Goal: Task Accomplishment & Management: Manage account settings

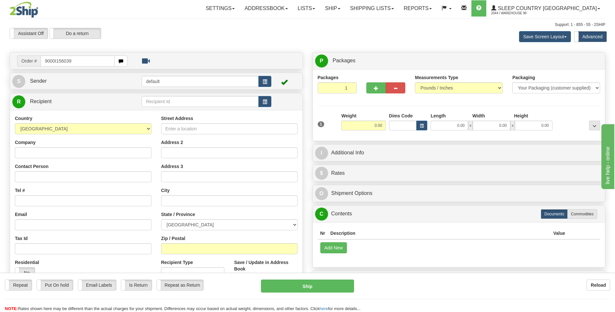
type input "9000I156039"
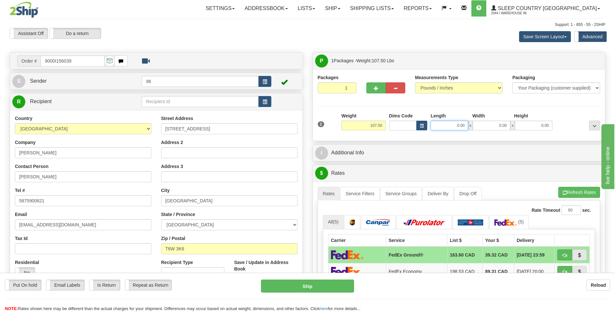
click at [293, 124] on input "0.00" at bounding box center [449, 126] width 38 height 10
type input "19.00"
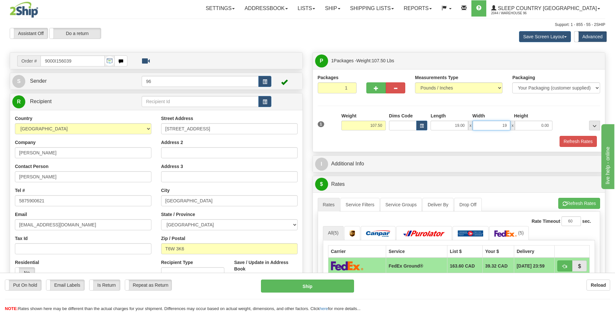
type input "19.00"
type input "44.00"
click at [293, 140] on button "Refresh Rates" at bounding box center [577, 141] width 37 height 11
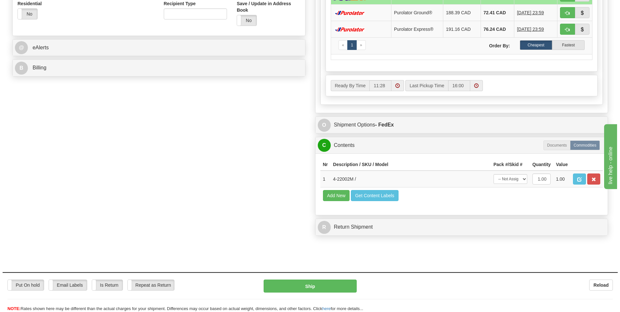
scroll to position [259, 0]
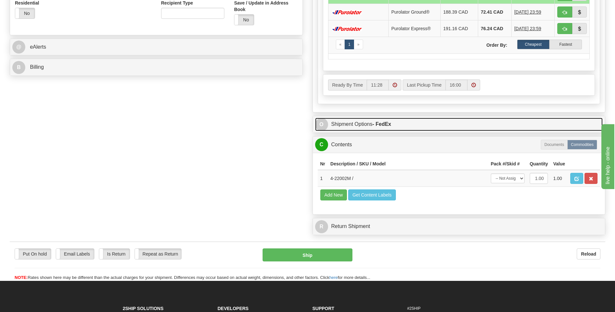
click at [293, 124] on strong "- FedEx" at bounding box center [381, 124] width 19 height 6
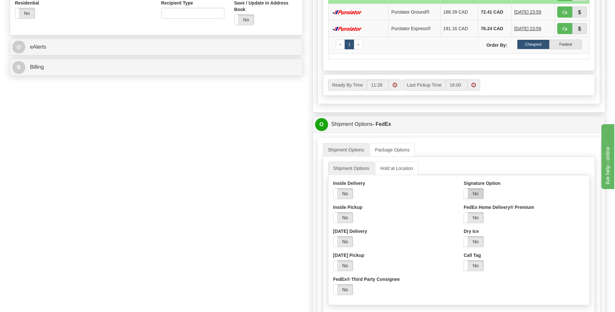
click at [293, 191] on label "No" at bounding box center [473, 193] width 19 height 10
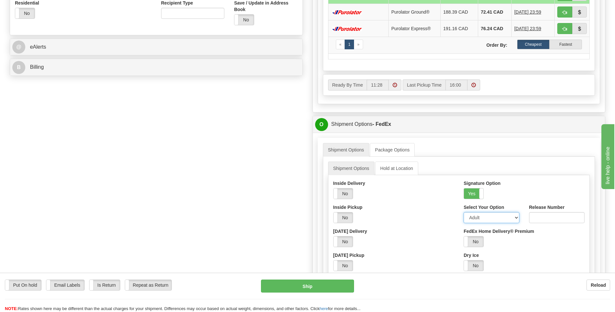
click at [293, 217] on select "Adult Direct Indirect No Signature Required Service Default" at bounding box center [491, 217] width 55 height 11
select select "2"
click at [293, 212] on select "Adult Direct Indirect No Signature Required Service Default" at bounding box center [491, 217] width 55 height 11
click at [293, 286] on button "Ship" at bounding box center [307, 285] width 93 height 13
type input "92"
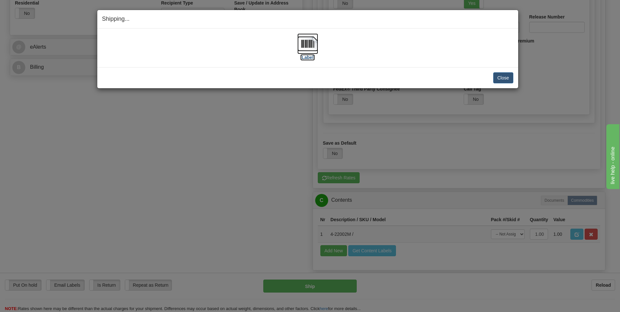
click at [293, 46] on img at bounding box center [307, 43] width 21 height 21
click at [293, 80] on button "Close" at bounding box center [503, 77] width 20 height 11
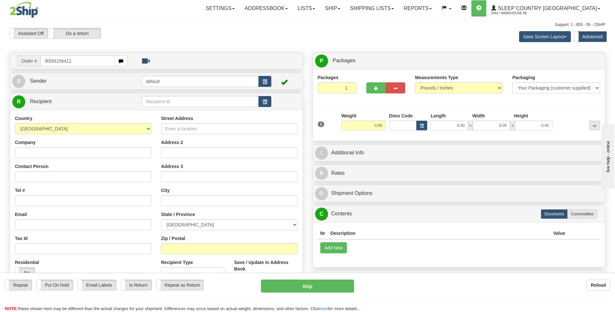
type input "9000I156411"
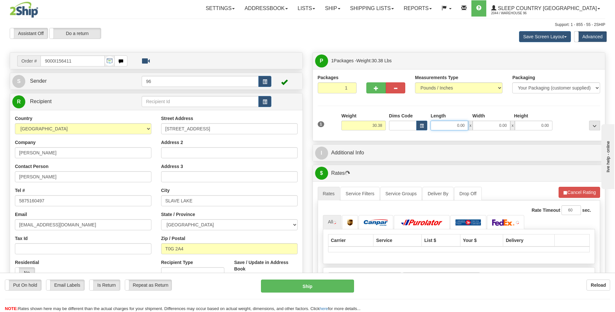
click at [465, 126] on input "0.00" at bounding box center [449, 126] width 38 height 10
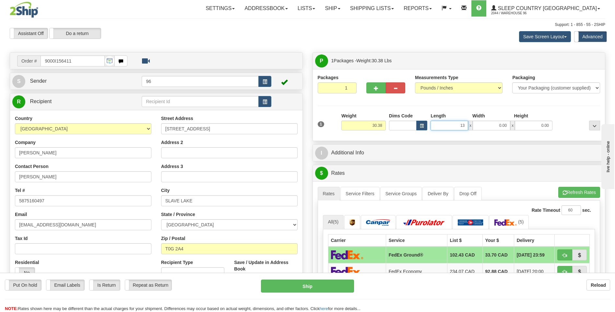
type input "13.00"
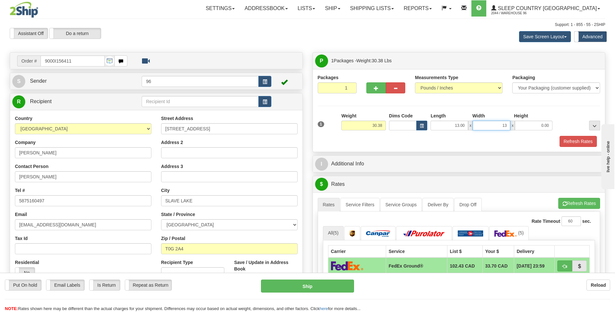
type input "13.00"
type input "41.00"
click at [565, 139] on button "Refresh Rates" at bounding box center [577, 141] width 37 height 11
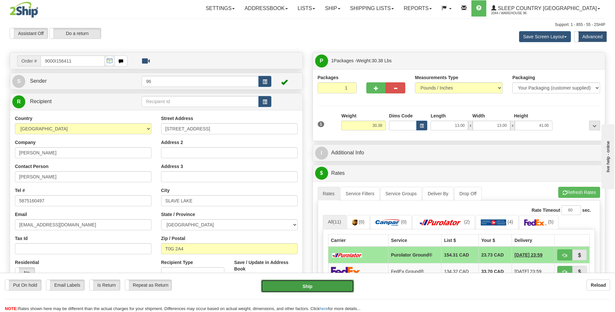
click at [322, 288] on button "Ship" at bounding box center [307, 285] width 93 height 13
type input "260"
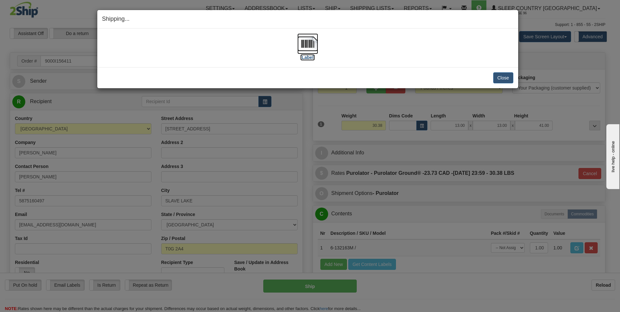
click at [305, 42] on img at bounding box center [307, 43] width 21 height 21
click at [500, 77] on button "Close" at bounding box center [503, 77] width 20 height 11
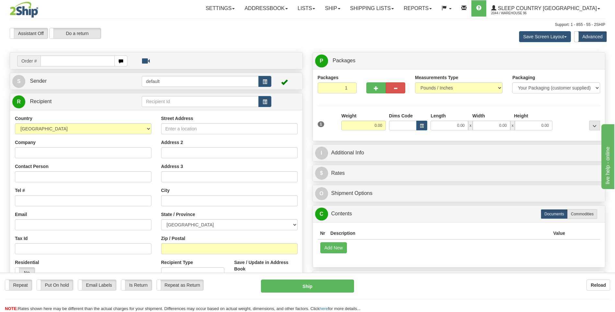
click at [423, 261] on div "Nr Description / SKU / Model Pack #/Skid # Quantity Value Add New Get Content L…" at bounding box center [459, 244] width 292 height 45
click at [77, 60] on input "text" at bounding box center [78, 60] width 74 height 11
type input "9000I156613"
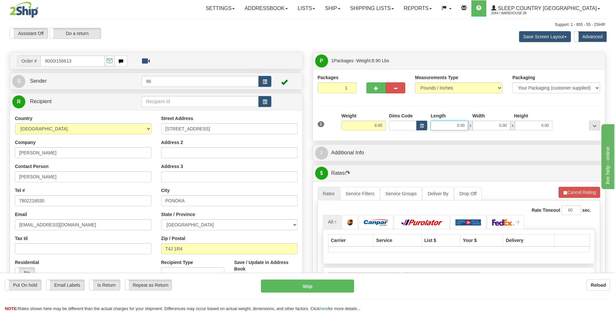
click at [467, 124] on input "0.00" at bounding box center [449, 126] width 38 height 10
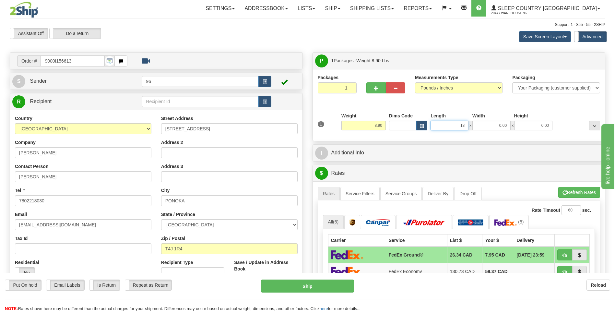
type input "13.00"
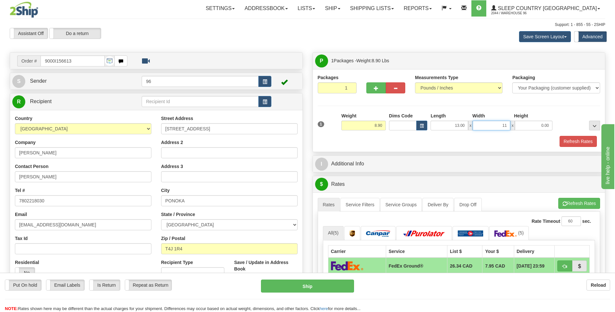
type input "11.00"
type input "6.00"
click at [578, 139] on button "Refresh Rates" at bounding box center [577, 141] width 37 height 11
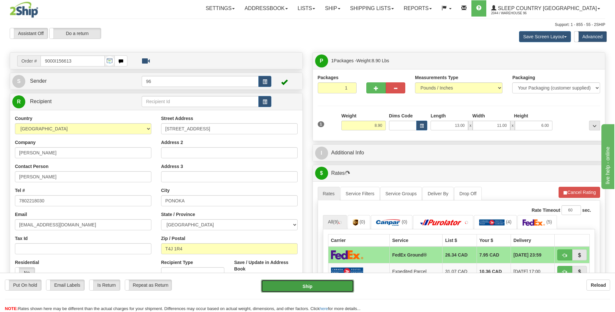
click at [337, 282] on button "Ship" at bounding box center [307, 285] width 93 height 13
type input "92"
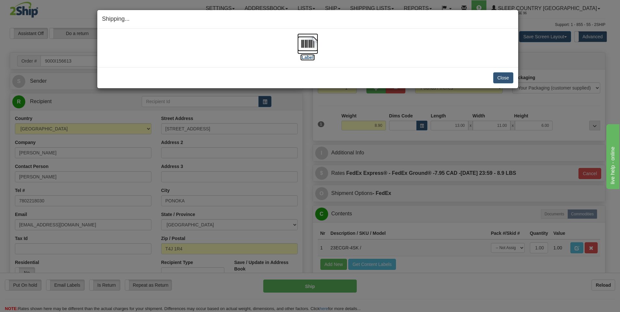
click at [305, 46] on img at bounding box center [307, 43] width 21 height 21
click at [506, 78] on button "Close" at bounding box center [503, 77] width 20 height 11
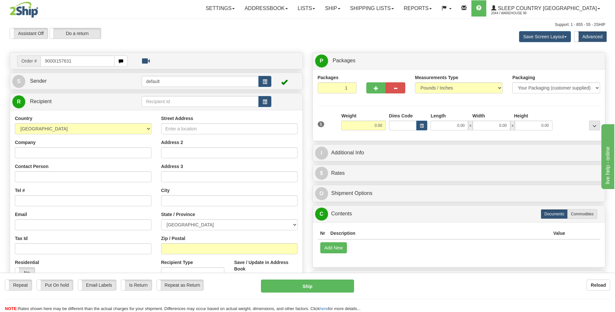
type input "9000I157631"
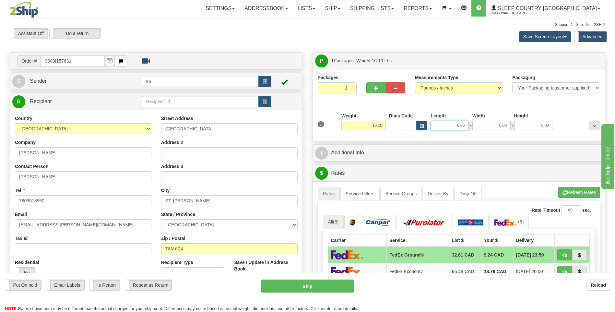
click at [465, 123] on input "0.00" at bounding box center [449, 126] width 38 height 10
type input "2"
type input "0.00"
type input "2"
click at [350, 86] on input "2" at bounding box center [337, 87] width 39 height 11
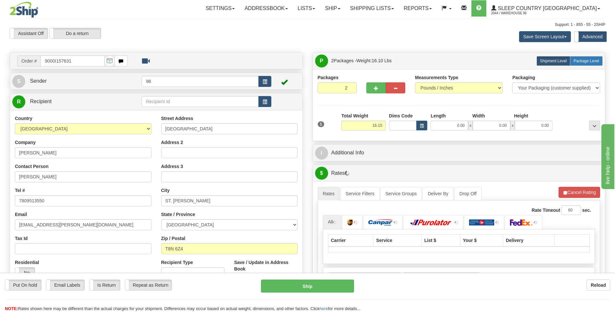
click at [586, 61] on span "Package Level" at bounding box center [586, 61] width 26 height 5
radio input "true"
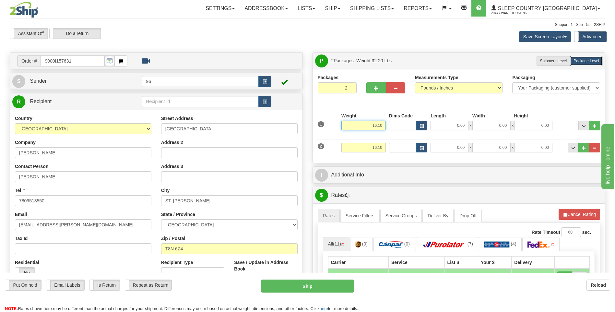
click at [384, 125] on input "16.10" at bounding box center [363, 126] width 44 height 10
type input "1"
type input "8.00"
click at [385, 149] on input "16.10" at bounding box center [363, 148] width 44 height 10
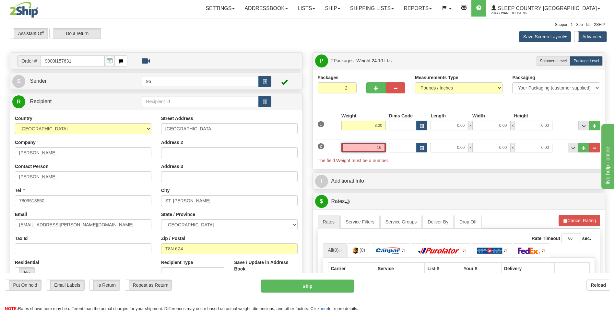
type input "1"
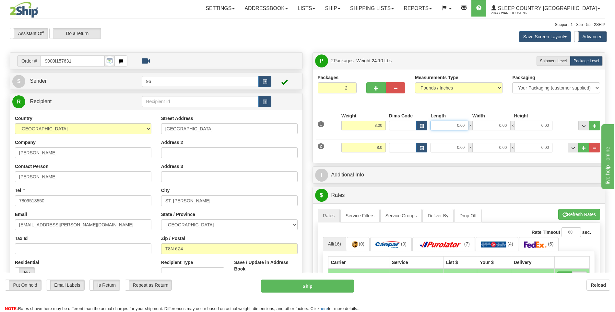
type input "8.00"
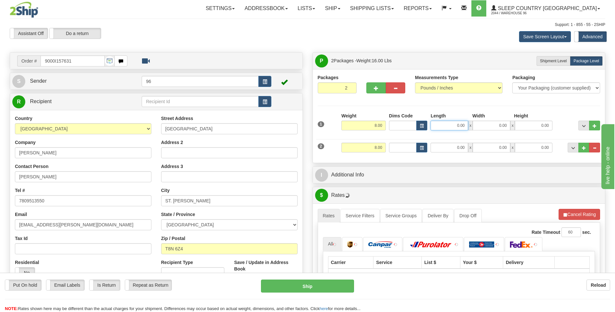
click at [468, 127] on input "0.00" at bounding box center [449, 126] width 38 height 10
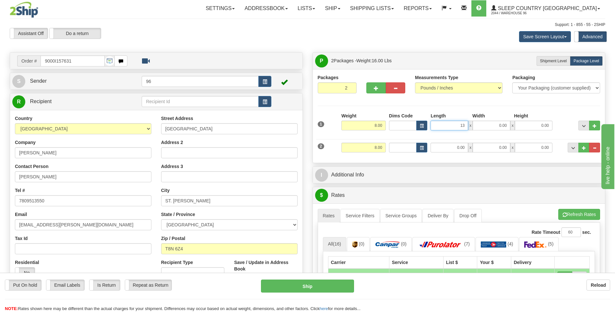
type input "13.00"
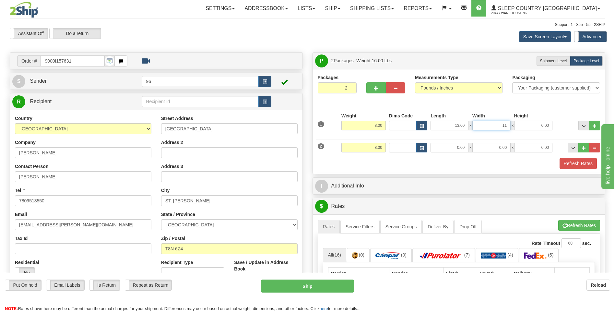
type input "11.00"
type input "4.00"
click at [470, 100] on div "Packages 2 2 Measurements Type" at bounding box center [459, 121] width 283 height 95
click at [466, 147] on input "0.00" at bounding box center [449, 148] width 38 height 10
click button "Delete" at bounding box center [0, 0] width 0 height 0
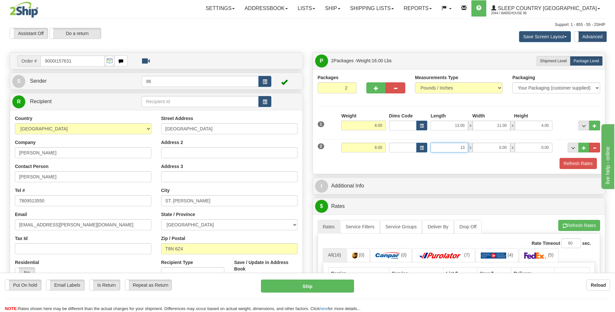
type input "13.00"
type input "11.00"
type input "4.00"
click at [568, 159] on button "Refresh Rates" at bounding box center [577, 163] width 37 height 11
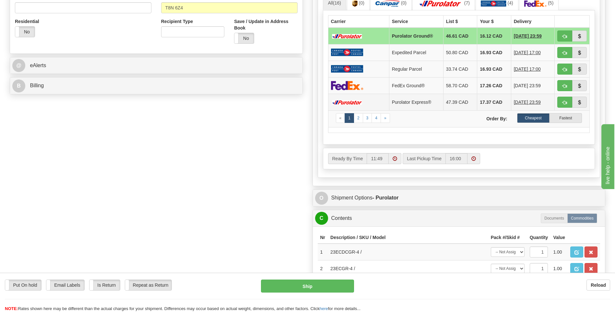
scroll to position [259, 0]
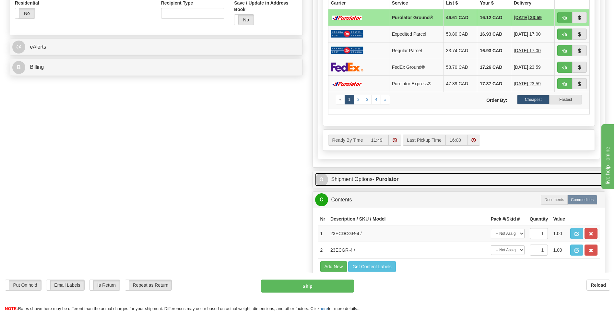
click at [392, 175] on link "O Shipment Options - Purolator" at bounding box center [459, 179] width 288 height 13
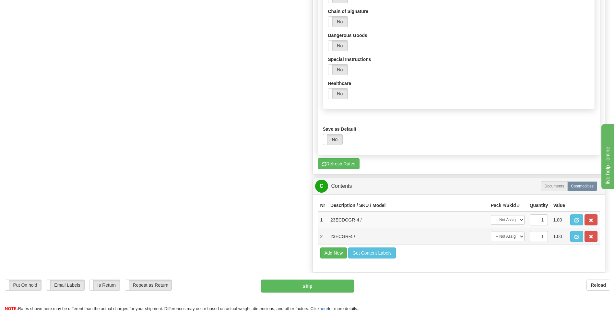
scroll to position [648, 0]
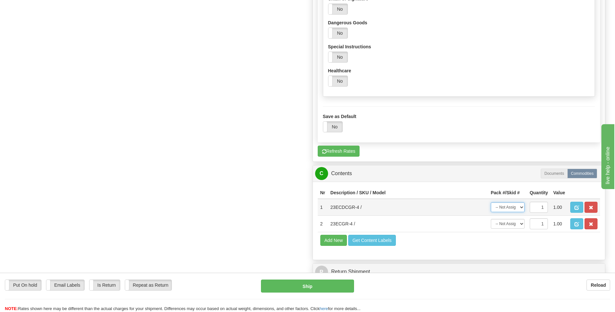
click at [522, 208] on select "-- Not Assigned -- Package 1 Package 2" at bounding box center [508, 207] width 34 height 10
select select "0"
click at [491, 202] on select "-- Not Assigned -- Package 1 Package 2" at bounding box center [508, 207] width 34 height 10
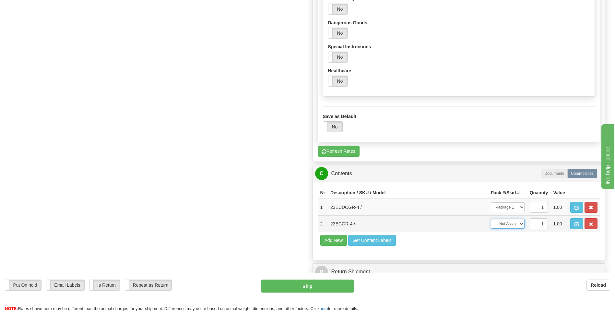
drag, startPoint x: 517, startPoint y: 222, endPoint x: 517, endPoint y: 229, distance: 7.1
click at [517, 223] on select "-- Not Assigned -- Package 1 Package 2" at bounding box center [508, 224] width 34 height 10
select select "1"
click at [491, 219] on select "-- Not Assigned -- Package 1 Package 2" at bounding box center [508, 224] width 34 height 10
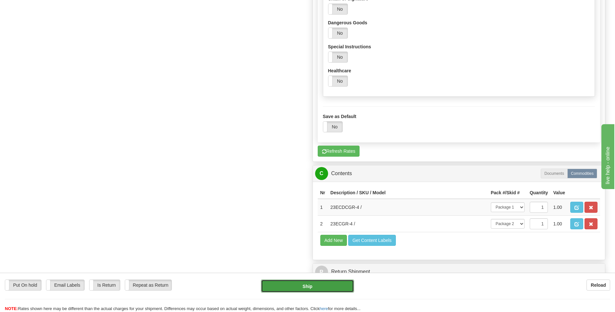
click at [326, 291] on button "Ship" at bounding box center [307, 285] width 93 height 13
type input "260"
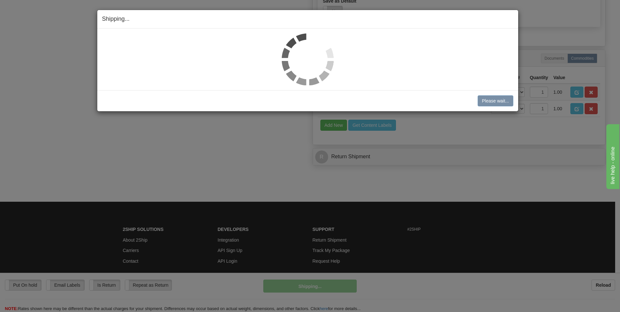
scroll to position [425, 0]
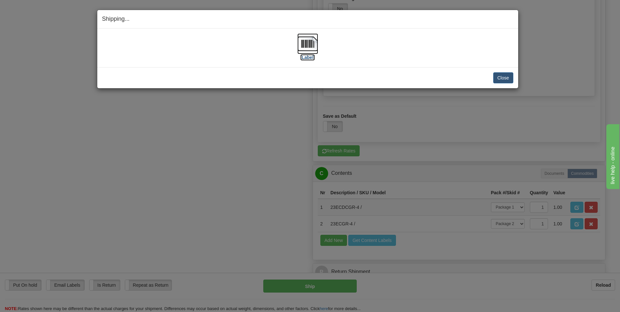
click at [311, 42] on img at bounding box center [307, 43] width 21 height 21
click at [505, 78] on button "Close" at bounding box center [503, 77] width 20 height 11
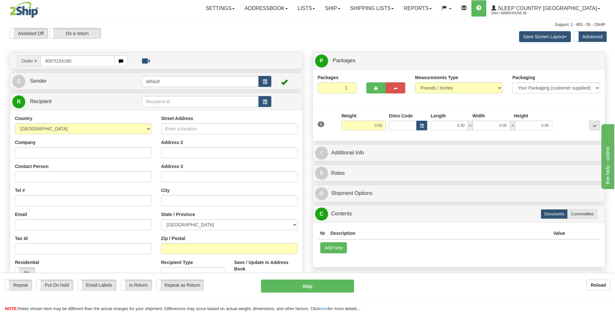
type input "9007I154180"
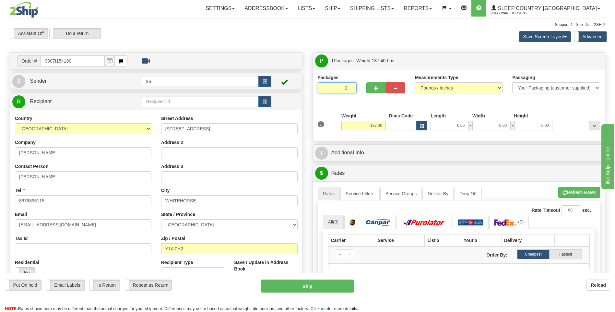
click at [349, 86] on input "2" at bounding box center [337, 87] width 39 height 11
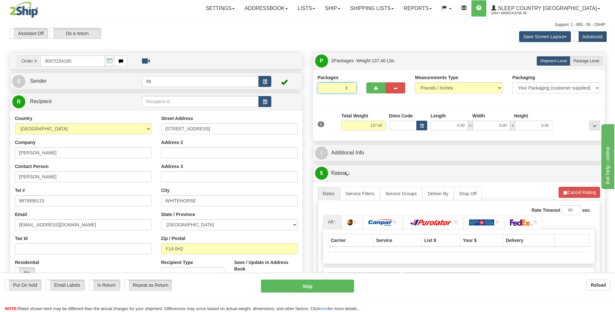
type input "3"
click at [349, 86] on input "3" at bounding box center [337, 87] width 39 height 11
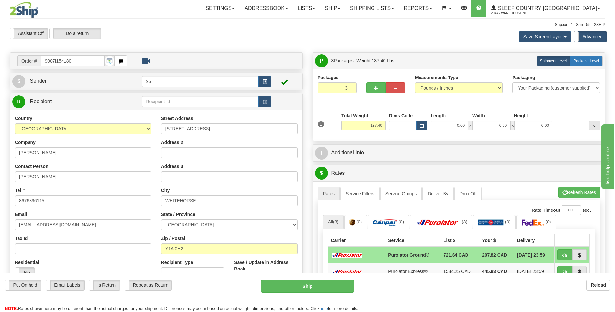
click at [584, 61] on span "Package Level" at bounding box center [586, 61] width 26 height 5
radio input "true"
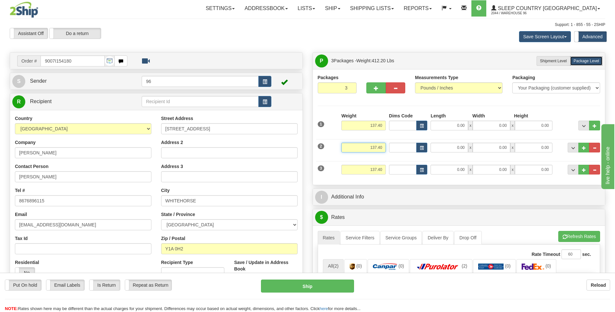
click at [384, 146] on input "137.40" at bounding box center [363, 148] width 44 height 10
type input "1"
type input "10.00"
click at [383, 170] on input "137.40" at bounding box center [363, 170] width 44 height 10
type input "1"
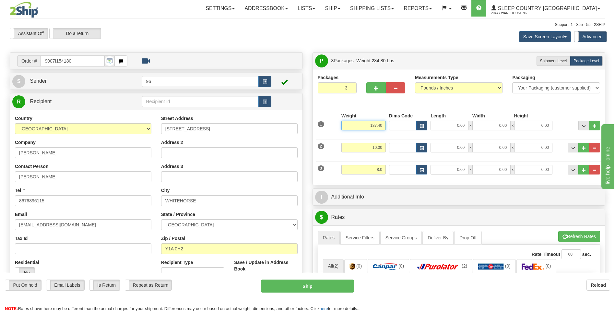
type input "8.00"
click at [385, 127] on input "137.40" at bounding box center [363, 126] width 44 height 10
type input "1"
type input "125.00"
click at [464, 125] on input "0.00" at bounding box center [449, 126] width 38 height 10
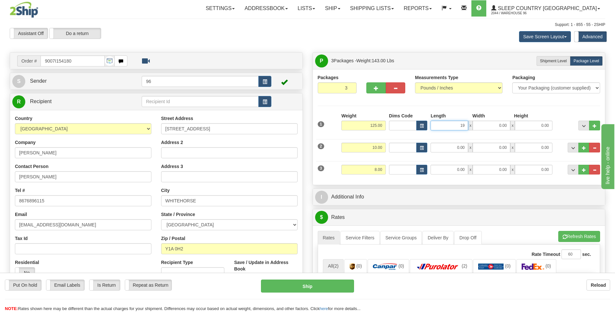
type input "19.00"
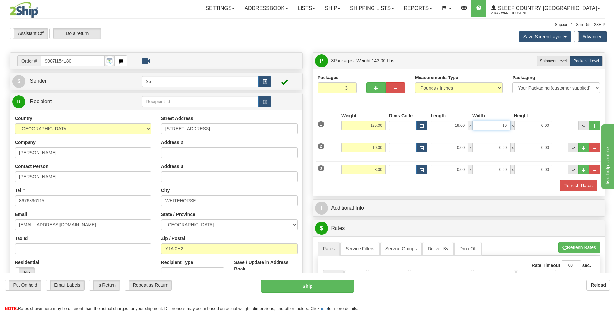
type input "19.00"
type input "42.00"
click at [464, 148] on input "0.00" at bounding box center [449, 148] width 38 height 10
type input "23.00"
type input "15.00"
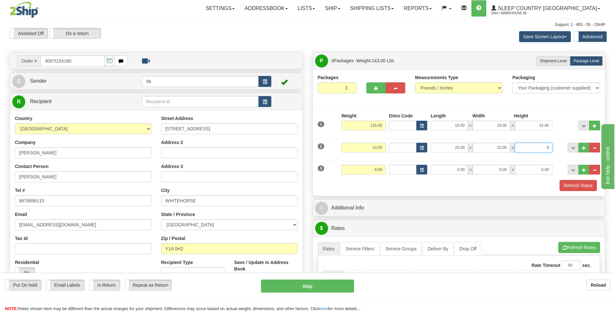
type input "9.00"
click at [464, 168] on input "0.00" at bounding box center [449, 170] width 38 height 10
type input "23.00"
type input "15.00"
type input "9.00"
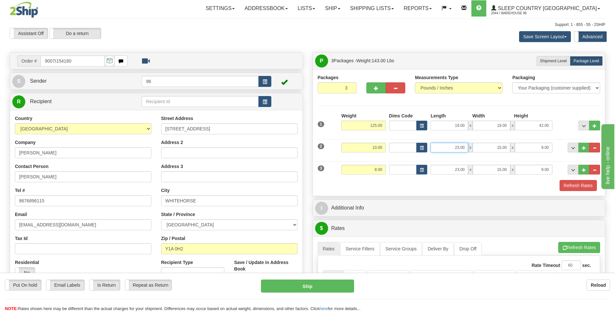
click at [465, 146] on input "23.00" at bounding box center [449, 148] width 38 height 10
type input "23.00"
type input "28.00"
type input "7.00"
click at [576, 183] on button "Refresh Rates" at bounding box center [577, 185] width 37 height 11
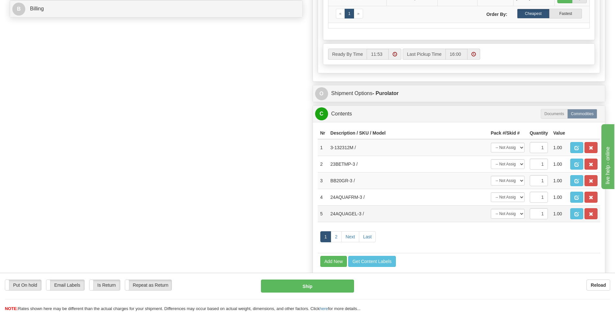
scroll to position [357, 0]
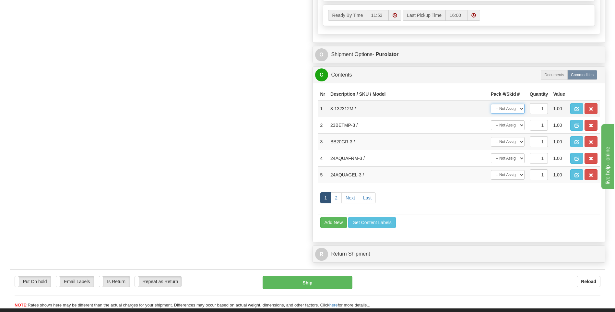
click at [522, 109] on select "-- Not Assigned -- Package 1 Package 2 Package 3" at bounding box center [508, 109] width 34 height 10
select select "0"
click at [491, 104] on select "-- Not Assigned -- Package 1 Package 2 Package 3" at bounding box center [508, 109] width 34 height 10
click at [522, 125] on select "-- Not Assigned -- Package 1 Package 2 Package 3" at bounding box center [508, 125] width 34 height 10
select select "2"
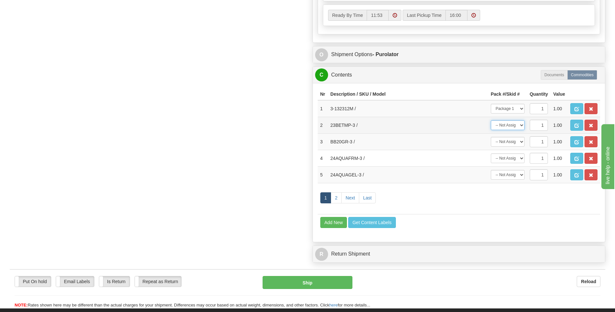
click at [491, 120] on select "-- Not Assigned -- Package 1 Package 2 Package 3" at bounding box center [508, 125] width 34 height 10
click at [520, 141] on select "-- Not Assigned -- Package 1 Package 2 Package 3" at bounding box center [508, 142] width 34 height 10
select select "2"
click at [491, 137] on select "-- Not Assigned -- Package 1 Package 2 Package 3" at bounding box center [508, 142] width 34 height 10
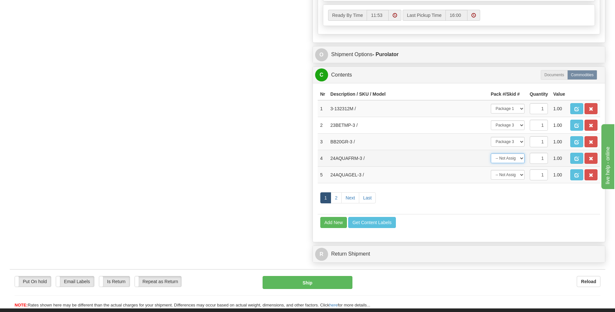
click at [510, 159] on select "-- Not Assigned -- Package 1 Package 2 Package 3" at bounding box center [508, 158] width 34 height 10
select select "1"
click at [491, 153] on select "-- Not Assigned -- Package 1 Package 2 Package 3" at bounding box center [508, 158] width 34 height 10
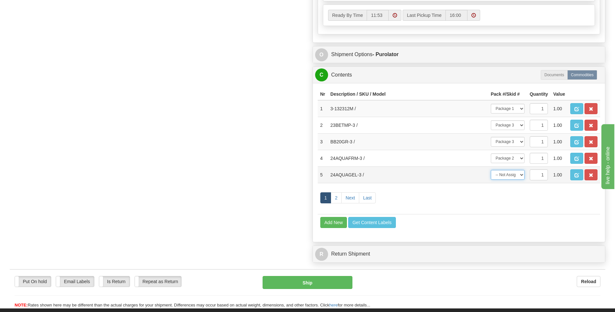
drag, startPoint x: 511, startPoint y: 175, endPoint x: 511, endPoint y: 179, distance: 3.9
click at [511, 175] on select "-- Not Assigned -- Package 1 Package 2 Package 3" at bounding box center [508, 175] width 34 height 10
select select "1"
click at [491, 170] on select "-- Not Assigned -- Package 1 Package 2 Package 3" at bounding box center [508, 175] width 34 height 10
click at [340, 197] on link "2" at bounding box center [336, 197] width 11 height 11
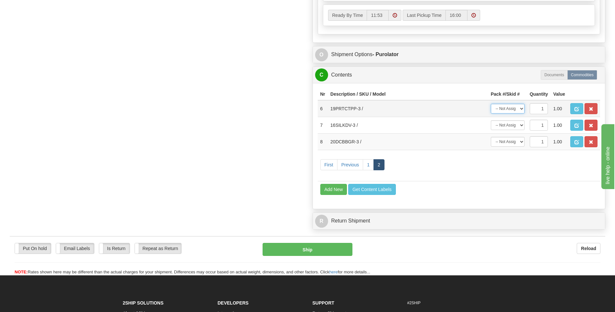
click at [515, 110] on select "-- Not Assigned -- Package 1 Package 2 Package 3" at bounding box center [508, 109] width 34 height 10
select select "2"
click at [491, 104] on select "-- Not Assigned -- Package 1 Package 2 Package 3" at bounding box center [508, 109] width 34 height 10
click at [518, 127] on select "-- Not Assigned -- Package 1 Package 2 Package 3" at bounding box center [508, 125] width 34 height 10
select select "1"
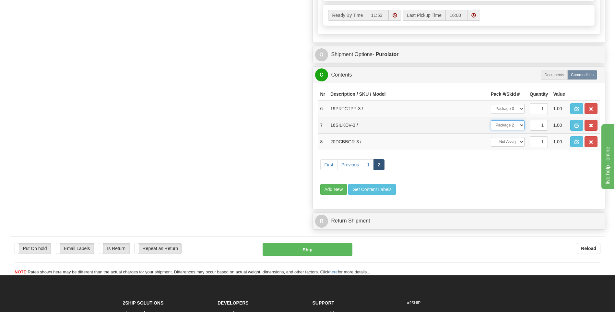
click at [491, 120] on select "-- Not Assigned -- Package 1 Package 2 Package 3" at bounding box center [508, 125] width 34 height 10
click at [519, 141] on select "-- Not Assigned -- Package 1 Package 2 Package 3" at bounding box center [508, 142] width 34 height 10
select select "2"
click at [491, 137] on select "-- Not Assigned -- Package 1 Package 2 Package 3" at bounding box center [508, 142] width 34 height 10
click at [370, 166] on link "1" at bounding box center [368, 164] width 11 height 11
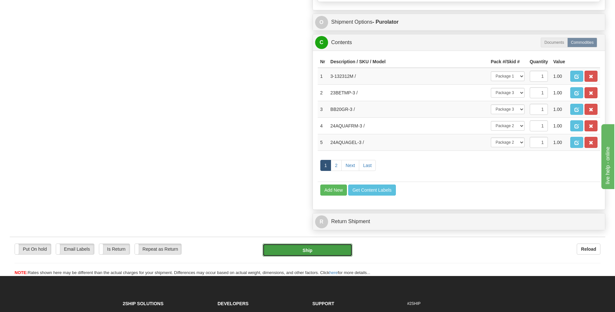
click at [310, 249] on button "Ship" at bounding box center [307, 249] width 89 height 13
type input "260"
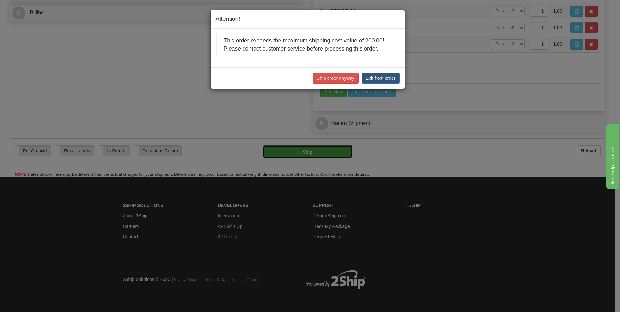
scroll to position [314, 0]
click at [330, 79] on button "Ship order anyway" at bounding box center [335, 78] width 46 height 11
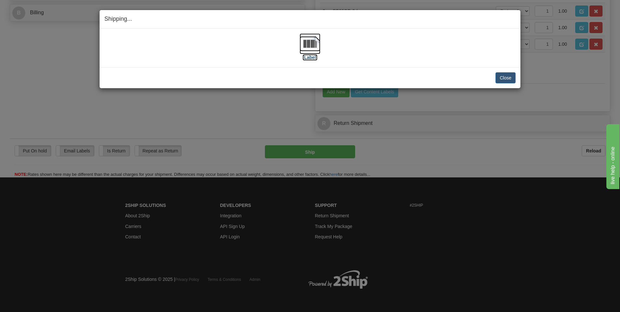
click at [310, 43] on img at bounding box center [310, 43] width 21 height 21
click at [511, 78] on button "Close" at bounding box center [505, 77] width 20 height 11
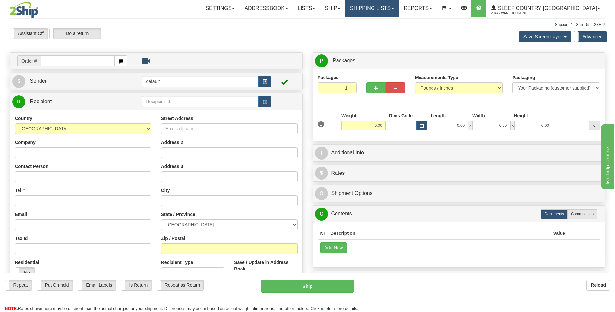
click at [399, 7] on link "Shipping lists" at bounding box center [371, 8] width 53 height 16
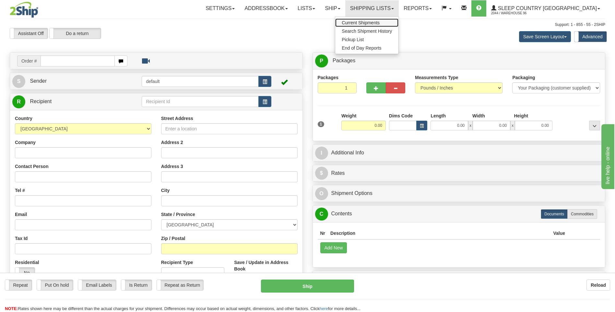
click at [380, 23] on span "Current Shipments" at bounding box center [361, 22] width 38 height 5
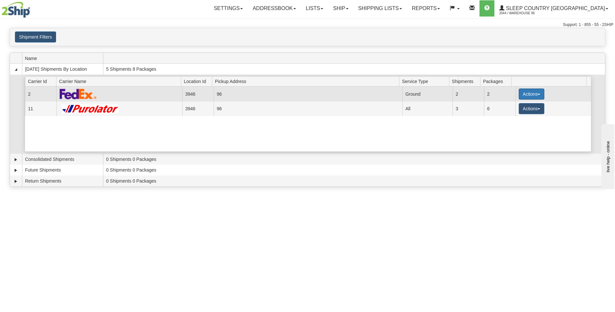
click at [529, 95] on button "Actions" at bounding box center [532, 93] width 26 height 11
click at [513, 114] on span "Close" at bounding box center [506, 114] width 15 height 5
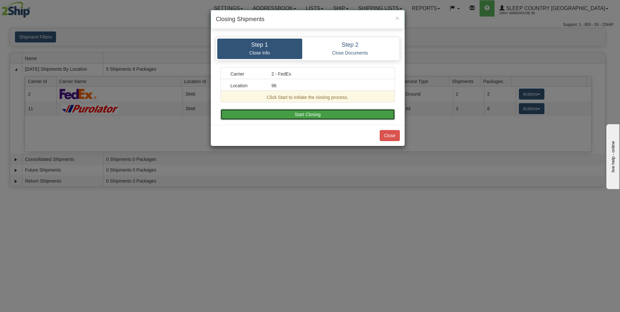
click at [329, 112] on button "Start Closing" at bounding box center [307, 114] width 174 height 11
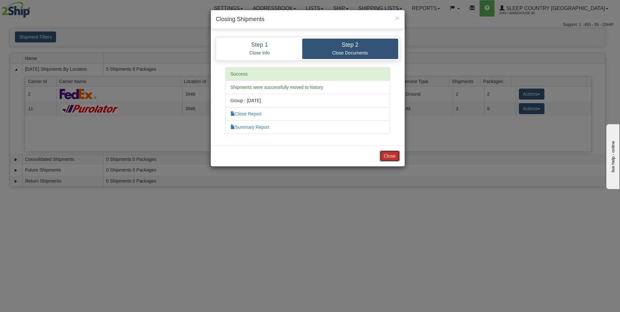
click at [389, 155] on button "Close" at bounding box center [390, 155] width 20 height 11
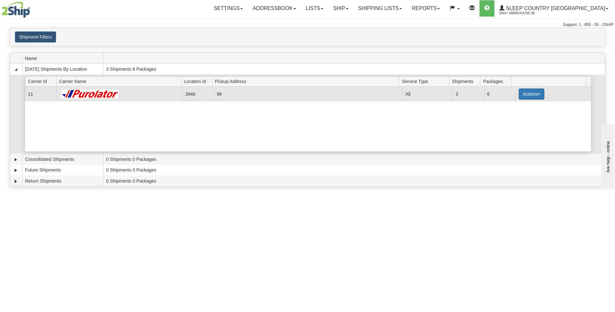
click at [528, 95] on button "Actions" at bounding box center [532, 93] width 26 height 11
click at [516, 123] on span "Pickup" at bounding box center [507, 123] width 17 height 5
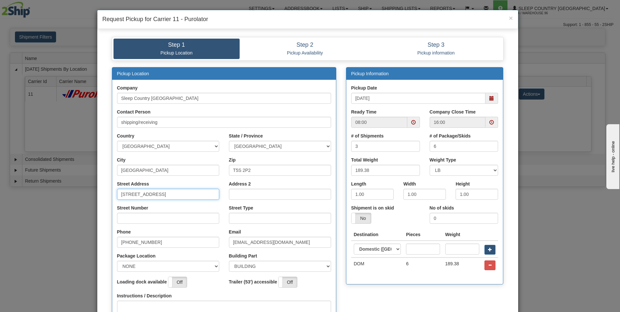
click at [183, 197] on input "[STREET_ADDRESS]" at bounding box center [168, 194] width 102 height 11
type input "18137"
type input "111"
type input "ave"
click at [212, 265] on select "NONE FRONT REAR SIDE" at bounding box center [168, 266] width 102 height 11
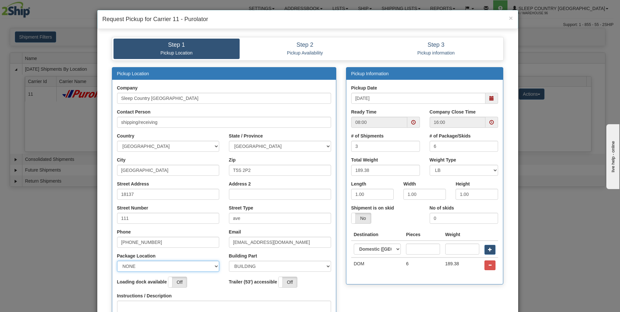
select select "2"
click at [117, 261] on select "NONE FRONT REAR SIDE" at bounding box center [168, 266] width 102 height 11
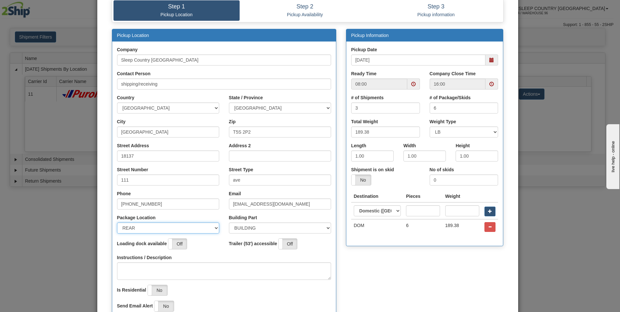
scroll to position [101, 0]
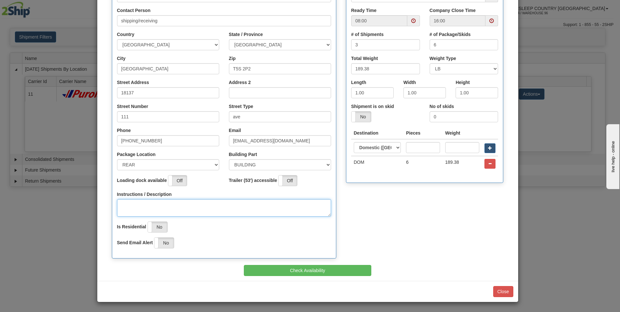
click at [140, 205] on textarea "Instructions / Description" at bounding box center [224, 208] width 214 height 18
click at [411, 21] on span at bounding box center [413, 20] width 5 height 5
type textarea "pick up at rear of building"
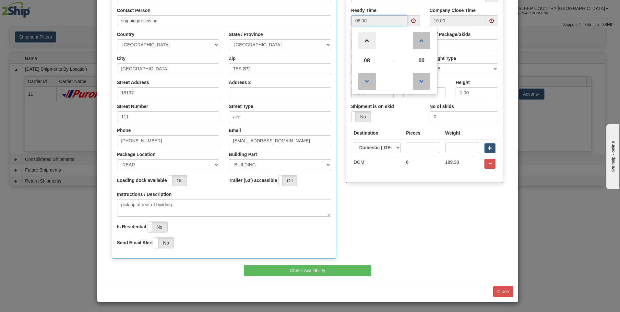
click at [363, 39] on span at bounding box center [367, 41] width 18 height 18
click at [364, 39] on span at bounding box center [367, 41] width 18 height 18
type input "12:00"
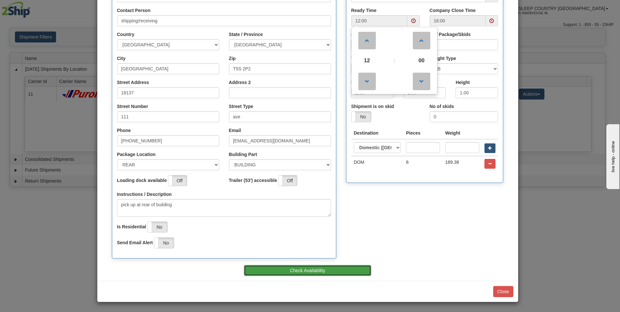
click at [344, 272] on button "Check Availability" at bounding box center [307, 270] width 127 height 11
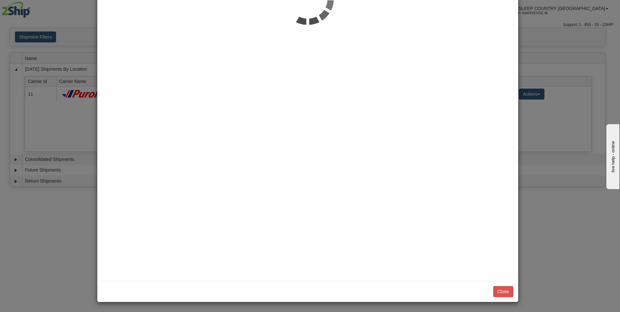
scroll to position [0, 0]
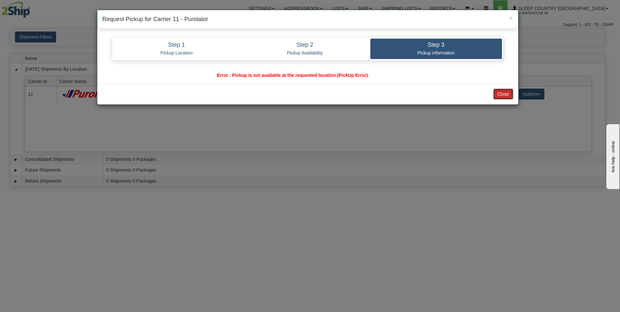
click at [499, 92] on button "Close" at bounding box center [503, 93] width 20 height 11
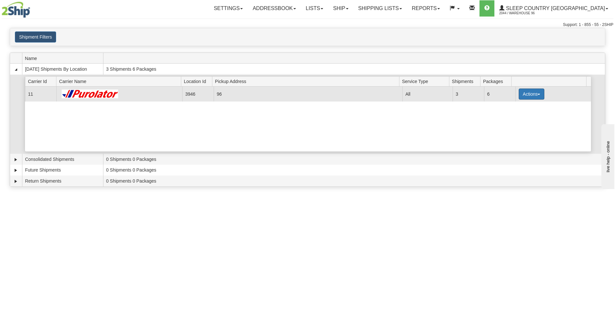
click at [536, 93] on button "Actions" at bounding box center [532, 93] width 26 height 11
click at [518, 123] on link "Pickup" at bounding box center [518, 123] width 52 height 8
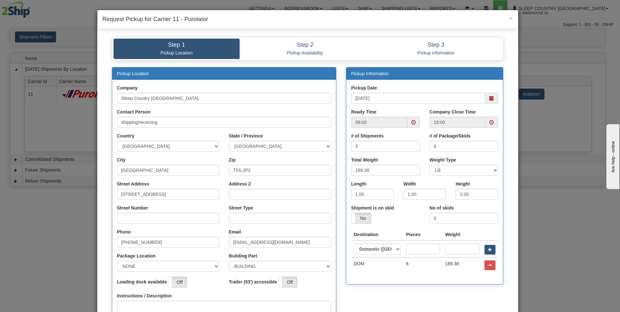
click at [80, 125] on div "× Request Pickup for Carrier 11 - Purolator Step 1 Pickup Location Step 2 Picku…" at bounding box center [310, 156] width 620 height 312
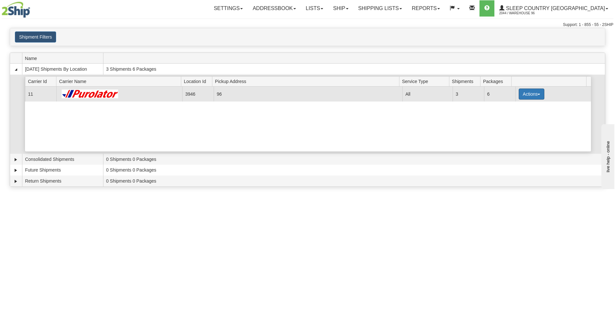
click at [526, 92] on button "Actions" at bounding box center [532, 93] width 26 height 11
click at [513, 124] on span "Pickup" at bounding box center [507, 123] width 17 height 5
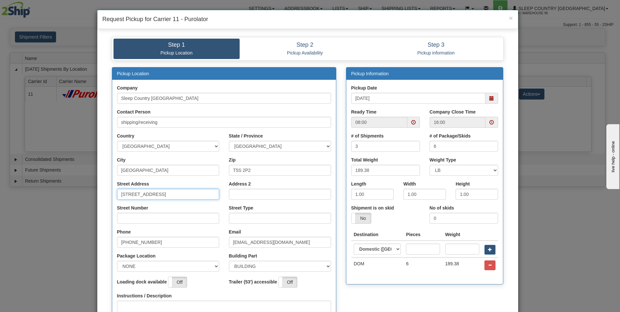
click at [183, 193] on input "18137 111th Avenue NW" at bounding box center [168, 194] width 102 height 11
type input "18137"
type input "111"
click at [247, 218] on input "ave`" at bounding box center [280, 218] width 102 height 11
type input "ave"
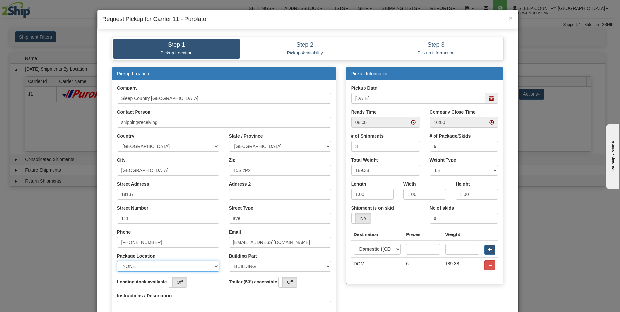
click at [214, 268] on select "NONE FRONT REAR SIDE" at bounding box center [168, 266] width 102 height 11
select select "2"
click at [117, 261] on select "NONE FRONT REAR SIDE" at bounding box center [168, 266] width 102 height 11
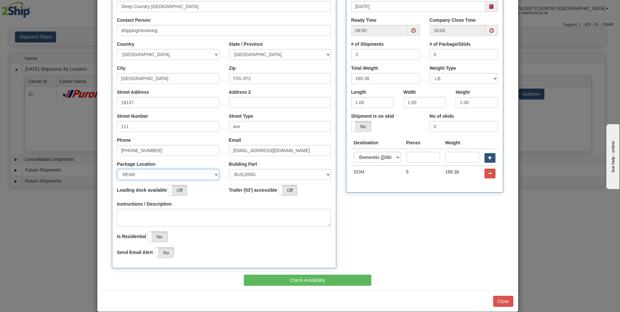
scroll to position [97, 0]
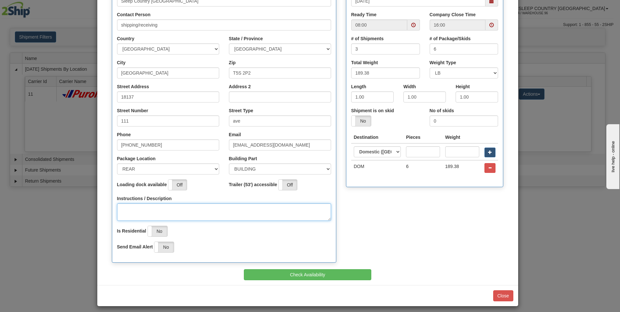
click at [143, 208] on textarea "Instructions / Description" at bounding box center [224, 212] width 214 height 18
click at [411, 25] on span at bounding box center [413, 25] width 5 height 5
type textarea "pick up at rear of building"
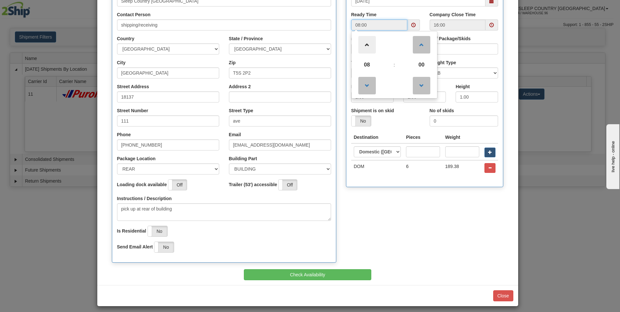
click at [363, 45] on span at bounding box center [367, 45] width 18 height 18
click at [364, 45] on span at bounding box center [367, 45] width 18 height 18
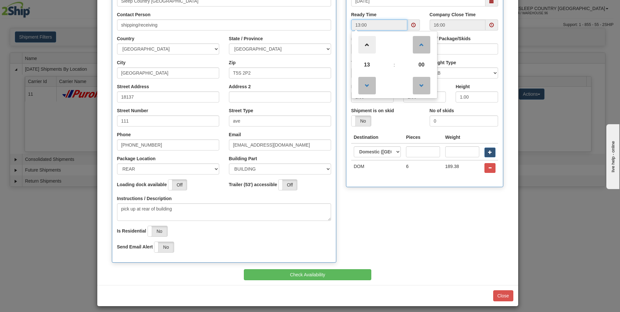
click at [364, 45] on span at bounding box center [367, 45] width 18 height 18
click at [365, 86] on span at bounding box center [367, 86] width 18 height 18
type input "13:00"
click at [512, 89] on div "Step 1 Pickup Location Step 2 Pickup Availability Step 3 Pickup information Pic…" at bounding box center [307, 110] width 421 height 350
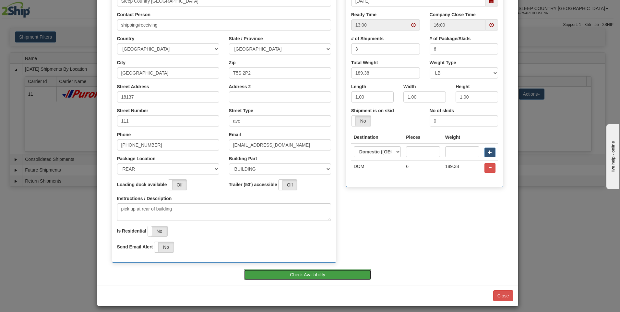
click at [314, 274] on button "Check Availability" at bounding box center [307, 274] width 127 height 11
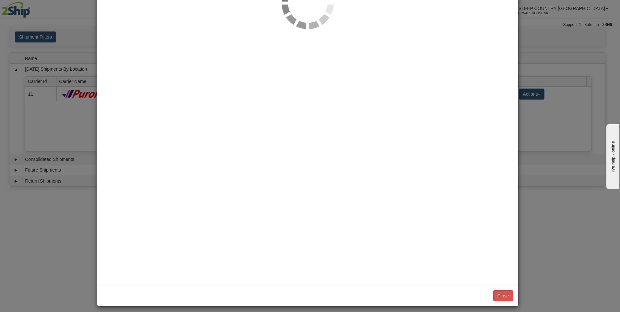
scroll to position [0, 0]
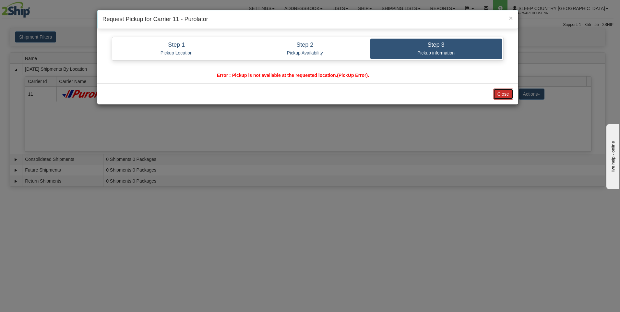
click at [502, 95] on button "Close" at bounding box center [503, 93] width 20 height 11
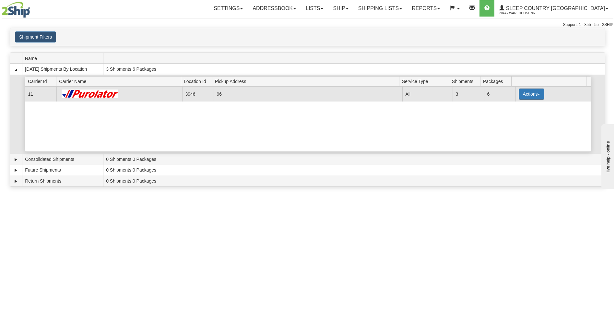
click at [535, 92] on button "Actions" at bounding box center [532, 93] width 26 height 11
click at [519, 124] on link "Pickup" at bounding box center [518, 123] width 52 height 8
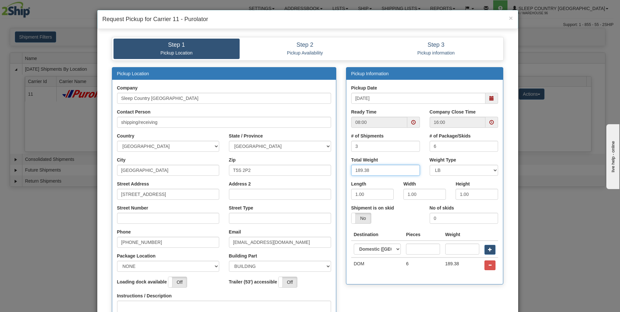
click at [379, 169] on input "189.38" at bounding box center [385, 170] width 69 height 11
type input "150"
click at [177, 193] on input "18137 111th Avenue NW" at bounding box center [168, 194] width 102 height 11
type input "18137"
type input "111"
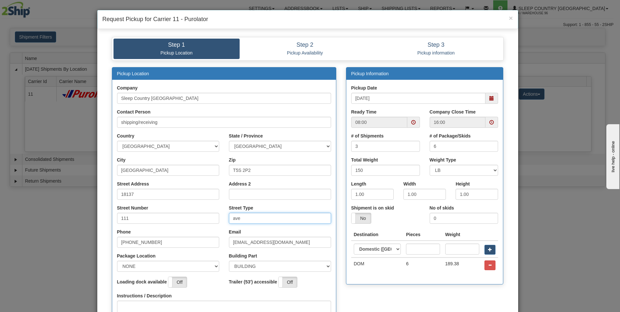
type input "ave"
click at [212, 263] on select "NONE FRONT REAR SIDE" at bounding box center [168, 266] width 102 height 11
select select "2"
click at [117, 261] on select "NONE FRONT REAR SIDE" at bounding box center [168, 266] width 102 height 11
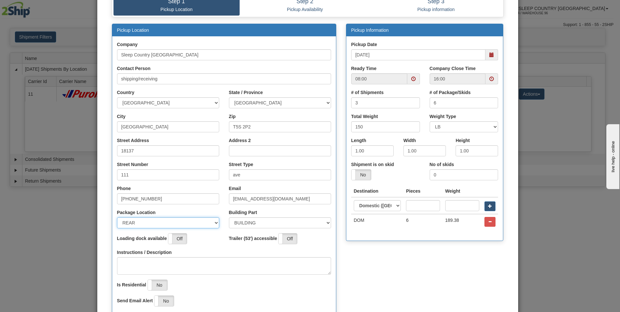
scroll to position [101, 0]
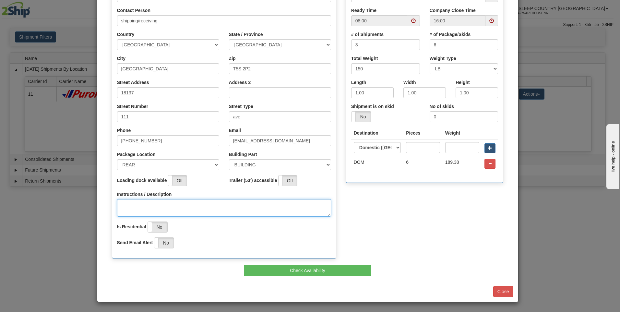
click at [138, 201] on textarea "Instructions / Description" at bounding box center [224, 208] width 214 height 18
click at [411, 21] on span at bounding box center [413, 20] width 5 height 5
type textarea "pick up at rear of building"
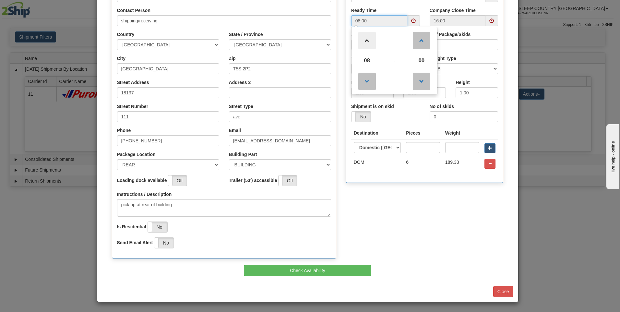
click at [366, 40] on span at bounding box center [367, 41] width 18 height 18
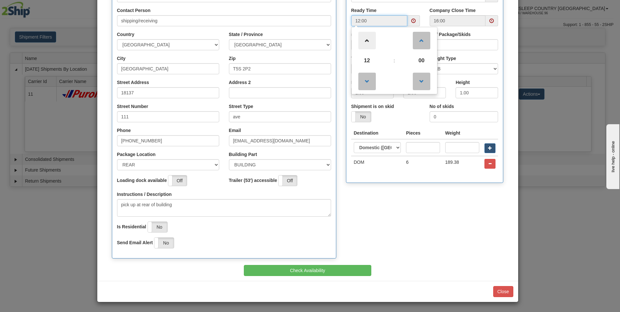
type input "13:00"
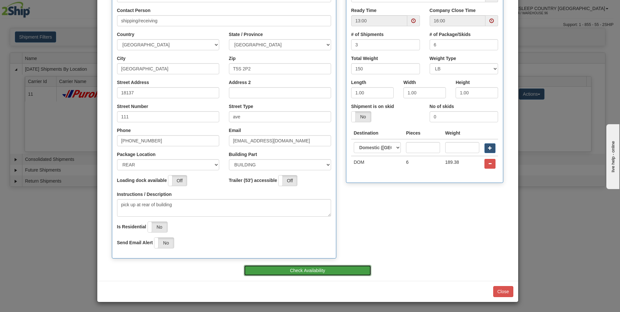
click at [298, 272] on button "Check Availability" at bounding box center [307, 270] width 127 height 11
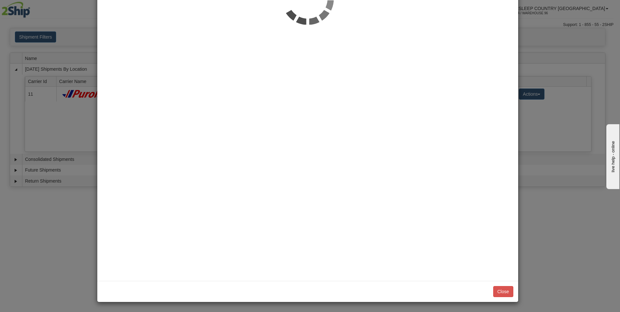
scroll to position [0, 0]
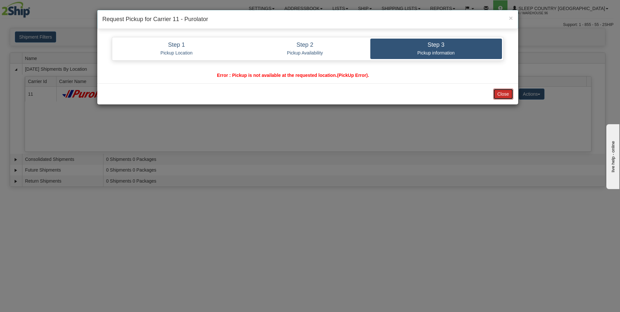
click at [506, 94] on button "Close" at bounding box center [503, 93] width 20 height 11
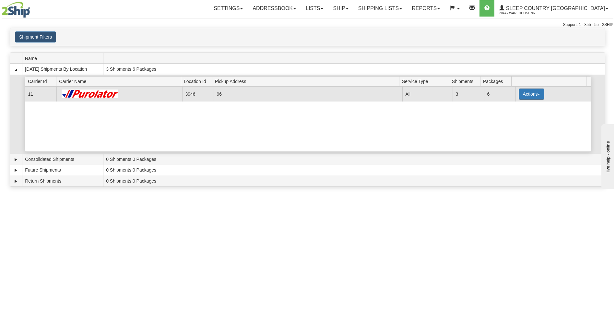
click at [536, 93] on button "Actions" at bounding box center [532, 93] width 26 height 11
click at [519, 124] on link "Pickup" at bounding box center [518, 123] width 52 height 8
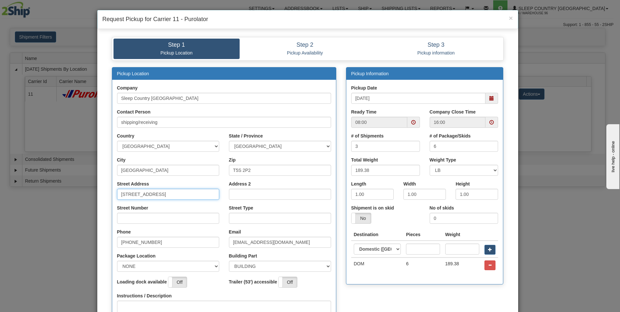
click at [179, 195] on input "18137 111th Avenue NW" at bounding box center [168, 194] width 102 height 11
type input "18137"
type input "111"
type input "ave"
type input "`"
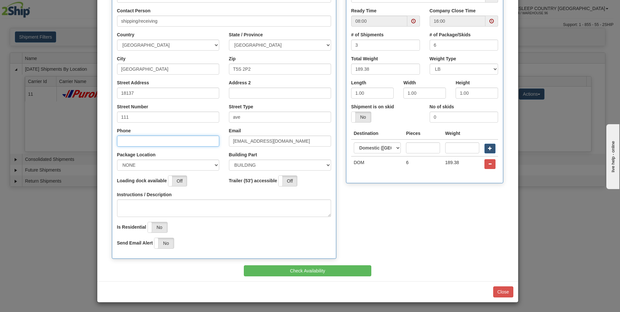
scroll to position [101, 0]
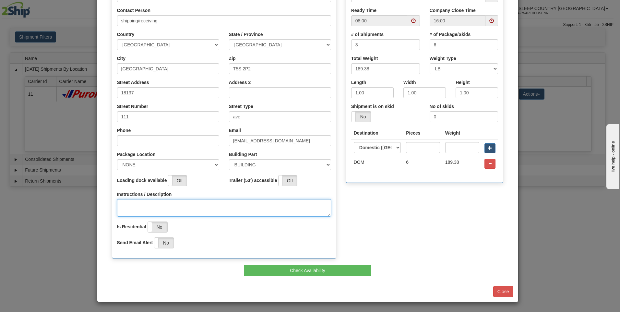
click at [140, 204] on textarea "Instructions / Description" at bounding box center [224, 208] width 214 height 18
click at [411, 22] on span at bounding box center [413, 20] width 5 height 5
type textarea "pick up at rear of building"
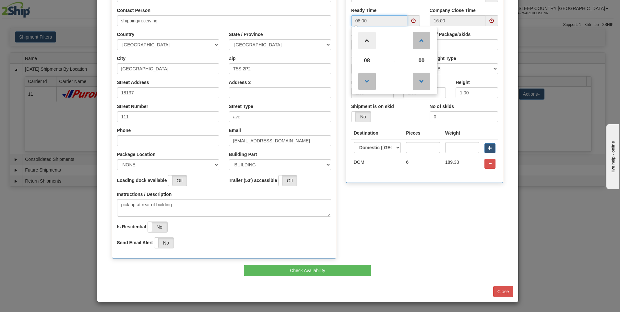
click at [365, 39] on span at bounding box center [367, 41] width 18 height 18
click at [365, 38] on span at bounding box center [367, 41] width 18 height 18
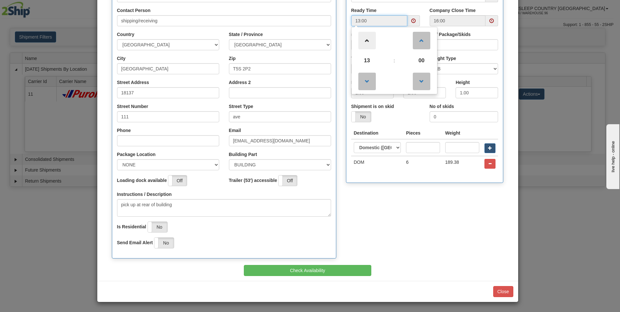
click at [365, 38] on span at bounding box center [367, 41] width 18 height 18
type input "14:00"
click at [415, 213] on div "Pickup Location Company Sleep Country Canada Contact Person shipping/receiving …" at bounding box center [307, 116] width 401 height 300
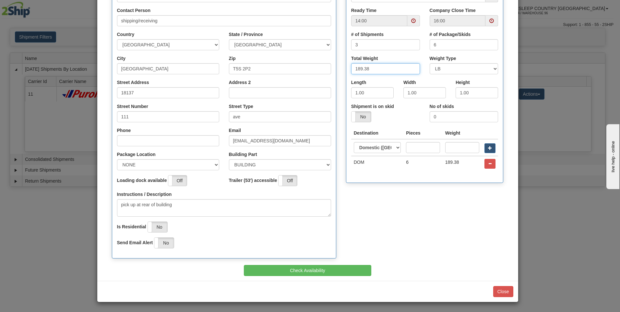
click at [375, 67] on input "189.38" at bounding box center [385, 68] width 69 height 11
type input "150"
click at [457, 164] on td "189.38" at bounding box center [462, 163] width 40 height 15
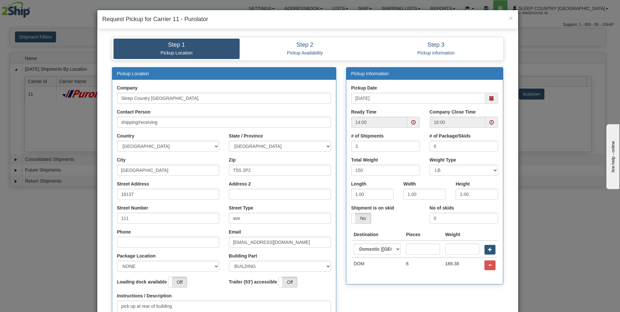
click at [457, 262] on td "189.38" at bounding box center [462, 264] width 40 height 15
click at [447, 265] on td "189.38" at bounding box center [462, 264] width 40 height 15
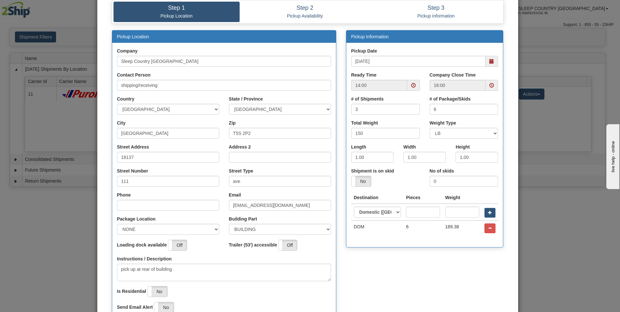
scroll to position [37, 0]
click at [367, 134] on input "150" at bounding box center [385, 133] width 69 height 11
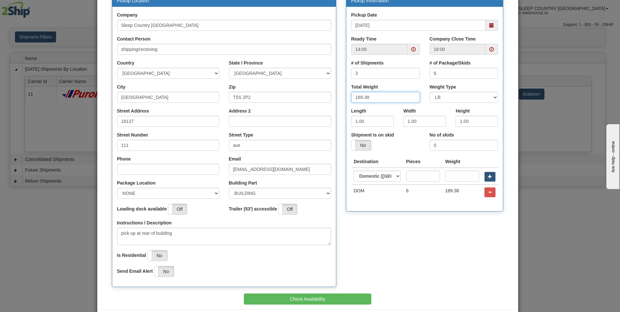
scroll to position [101, 0]
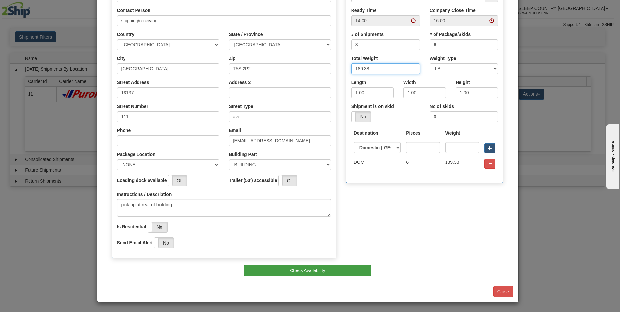
type input "189.38"
click at [326, 270] on button "Check Availability" at bounding box center [307, 270] width 127 height 11
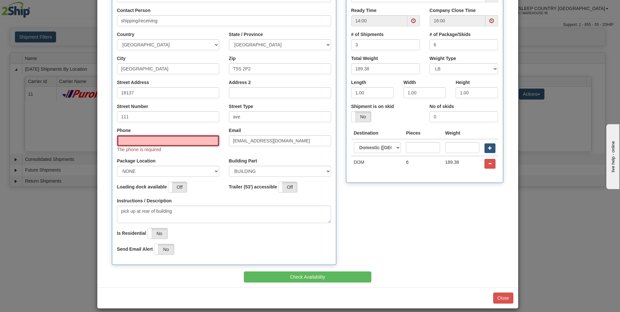
click at [124, 141] on input "Phone" at bounding box center [168, 140] width 102 height 11
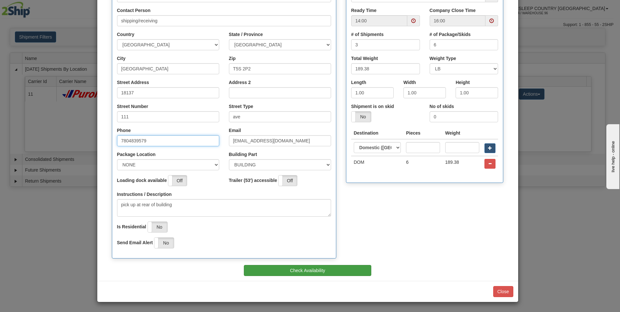
type input "7804839579"
click at [324, 269] on button "Check Availability" at bounding box center [307, 270] width 127 height 11
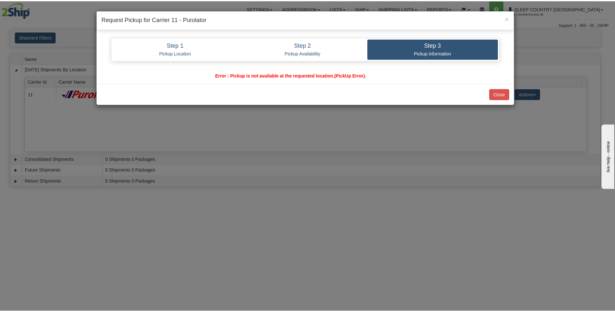
scroll to position [0, 0]
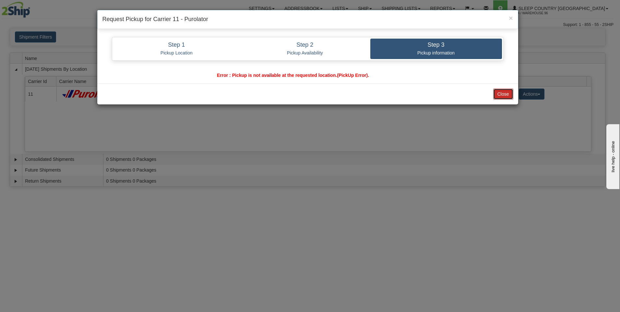
click at [503, 95] on button "Close" at bounding box center [503, 93] width 20 height 11
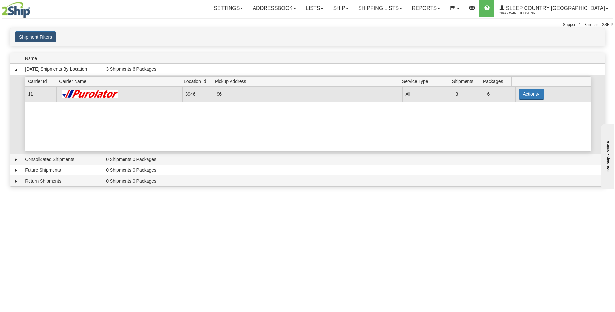
click at [536, 93] on button "Actions" at bounding box center [532, 93] width 26 height 11
click at [515, 106] on span "Details" at bounding box center [508, 106] width 18 height 5
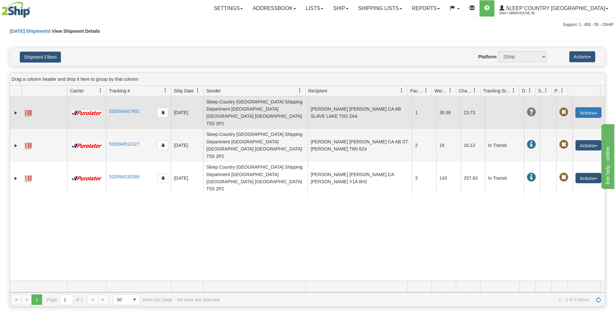
click at [593, 107] on button "Actions" at bounding box center [588, 112] width 26 height 10
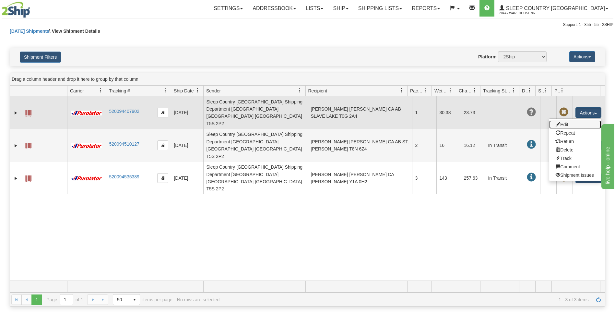
click at [563, 120] on link "Edit" at bounding box center [575, 124] width 52 height 8
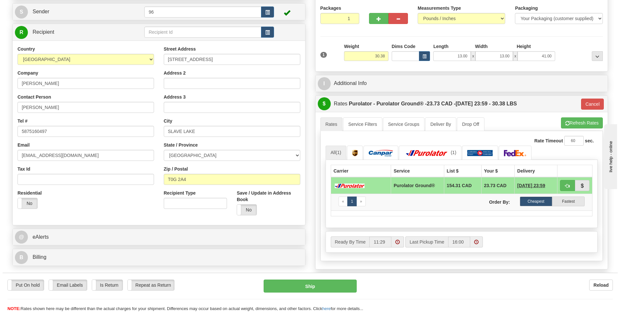
scroll to position [97, 0]
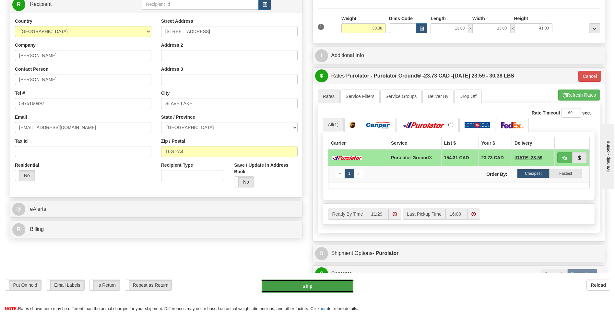
click at [323, 284] on button "Ship" at bounding box center [307, 285] width 93 height 13
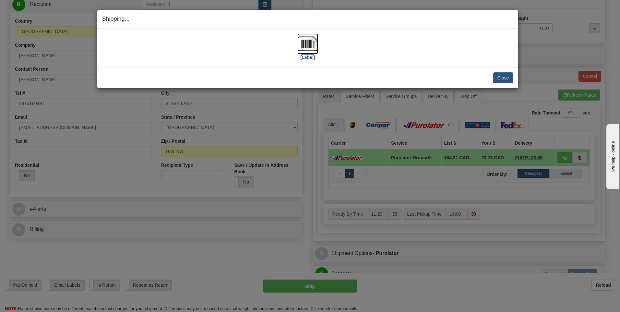
click at [308, 44] on img at bounding box center [307, 43] width 21 height 21
click at [505, 76] on button "Close" at bounding box center [503, 77] width 20 height 11
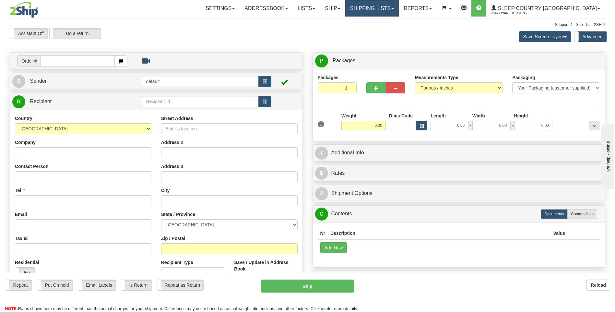
click at [399, 10] on link "Shipping lists" at bounding box center [371, 8] width 53 height 16
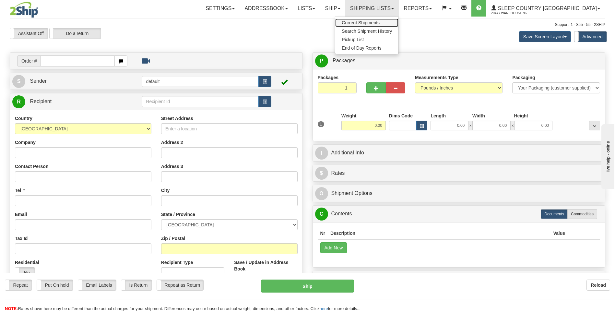
click at [380, 22] on span "Current Shipments" at bounding box center [361, 22] width 38 height 5
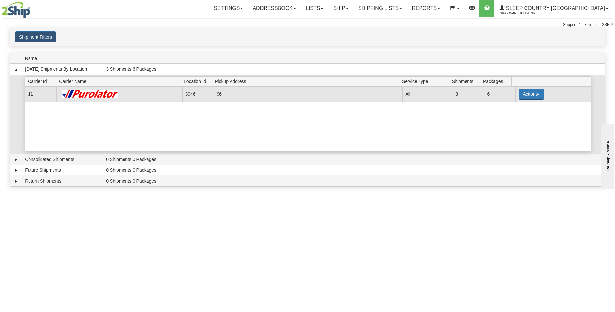
click at [533, 93] on button "Actions" at bounding box center [532, 93] width 26 height 11
click at [511, 107] on span "Details" at bounding box center [508, 106] width 18 height 5
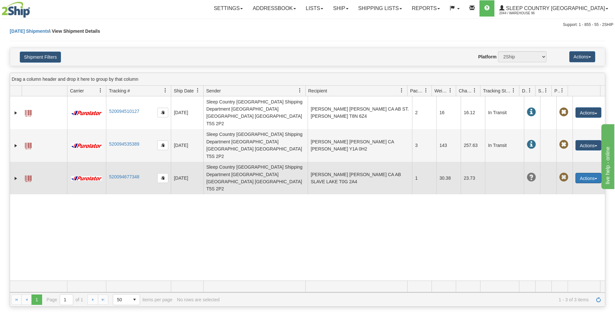
click at [589, 173] on button "Actions" at bounding box center [588, 178] width 26 height 10
click at [558, 186] on link "Edit" at bounding box center [575, 190] width 52 height 8
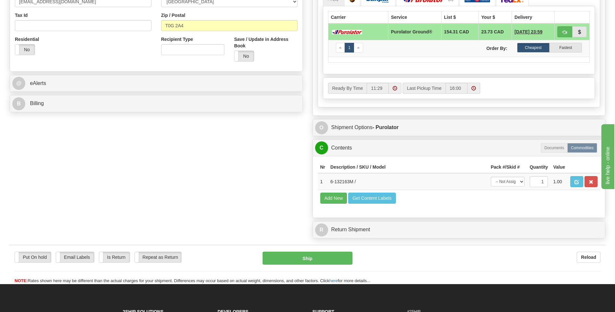
scroll to position [227, 0]
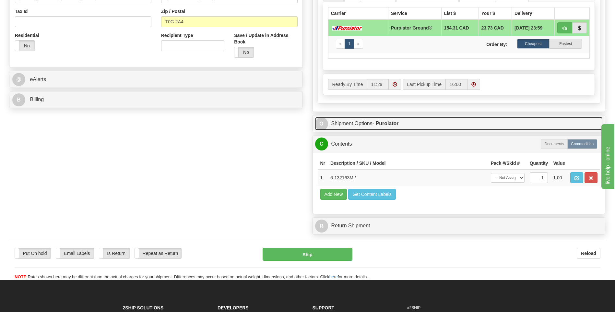
click at [382, 123] on strong "- Purolator" at bounding box center [385, 124] width 26 height 6
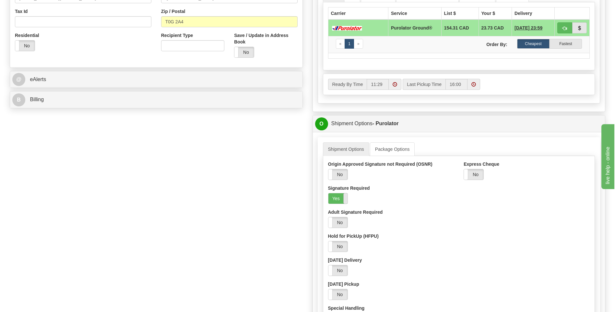
click at [345, 200] on span at bounding box center [347, 198] width 8 height 10
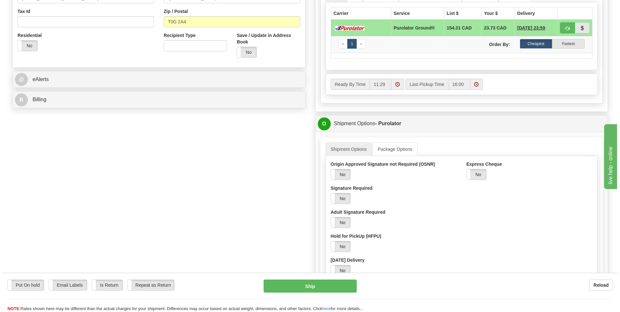
scroll to position [389, 0]
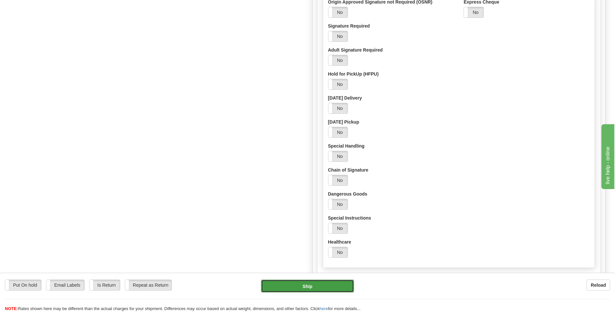
click at [326, 285] on button "Ship" at bounding box center [307, 285] width 93 height 13
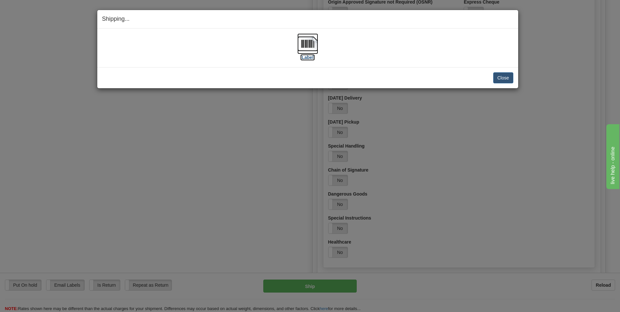
click at [311, 49] on img at bounding box center [307, 43] width 21 height 21
click at [504, 78] on button "Close" at bounding box center [503, 77] width 20 height 11
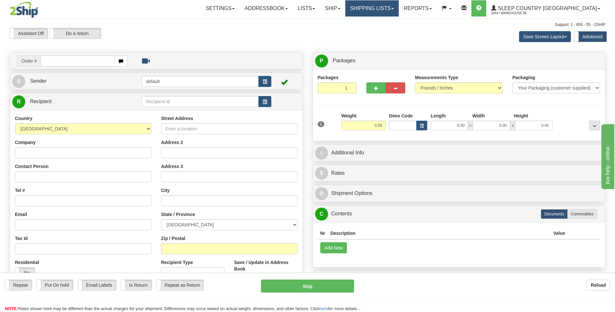
click at [399, 10] on link "Shipping lists" at bounding box center [371, 8] width 53 height 16
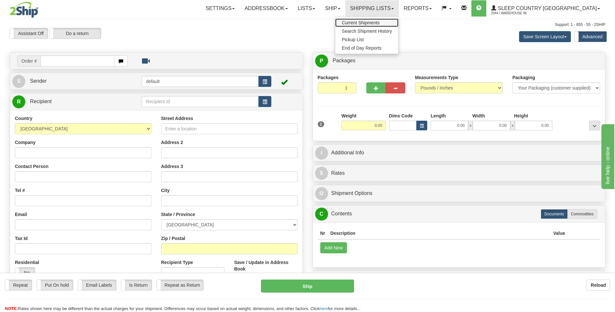
click at [388, 20] on link "Current Shipments" at bounding box center [366, 22] width 63 height 8
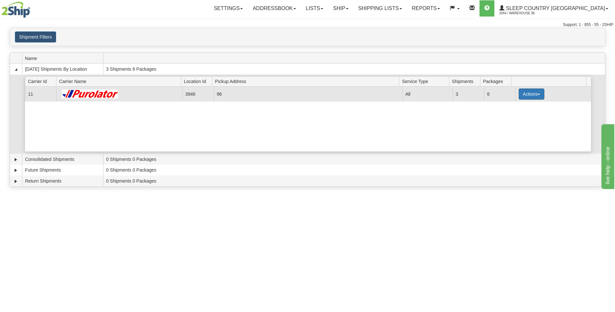
click at [532, 92] on button "Actions" at bounding box center [532, 93] width 26 height 11
click at [516, 105] on span "Details" at bounding box center [508, 106] width 18 height 5
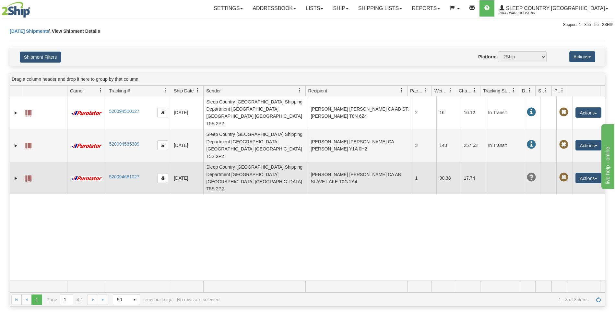
click at [528, 173] on span at bounding box center [531, 177] width 9 height 9
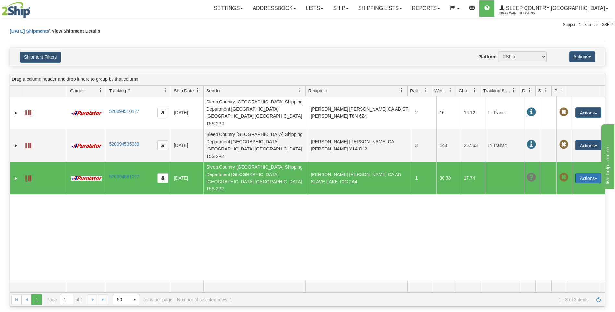
click at [592, 173] on button "Actions" at bounding box center [588, 178] width 26 height 10
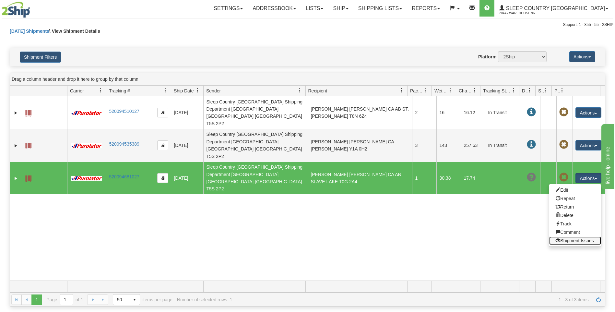
click at [578, 236] on link "Shipment Issues" at bounding box center [575, 240] width 52 height 8
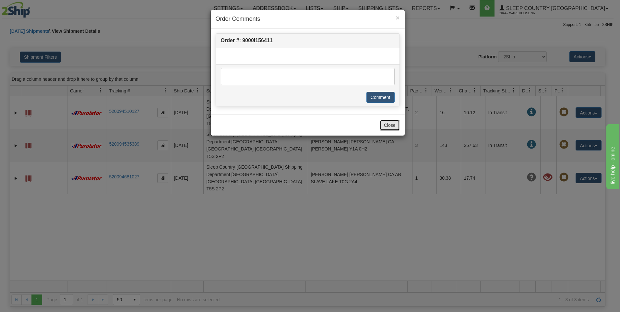
click at [390, 123] on button "Close" at bounding box center [390, 125] width 20 height 11
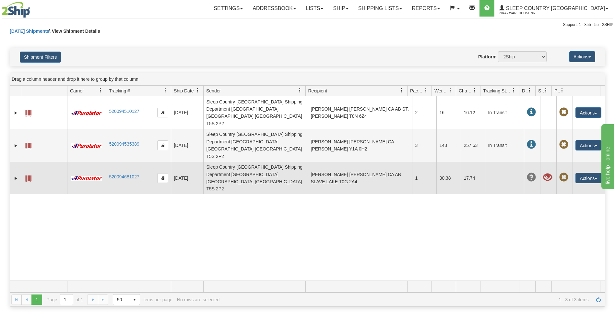
click at [543, 173] on span at bounding box center [547, 177] width 9 height 9
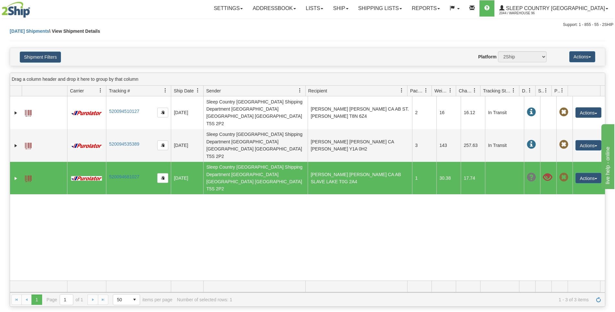
click at [543, 173] on span at bounding box center [547, 177] width 9 height 9
click at [587, 173] on button "Actions" at bounding box center [588, 178] width 26 height 10
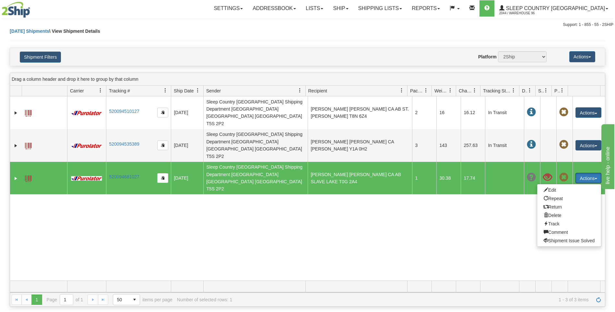
click at [585, 173] on button "Actions" at bounding box center [588, 178] width 26 height 10
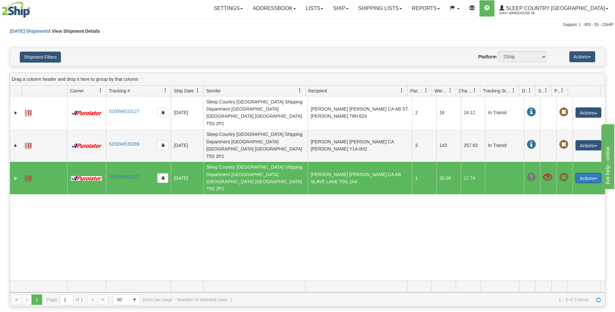
click at [585, 173] on button "Actions" at bounding box center [588, 178] width 26 height 10
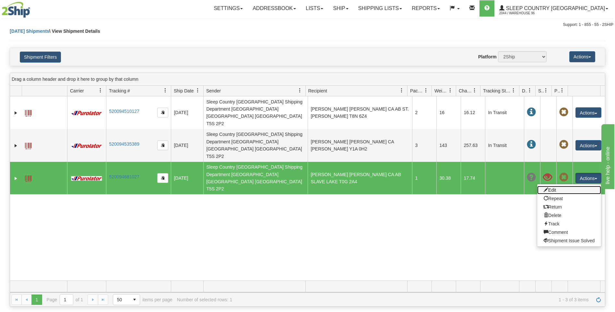
click at [545, 186] on link "Edit" at bounding box center [569, 190] width 64 height 8
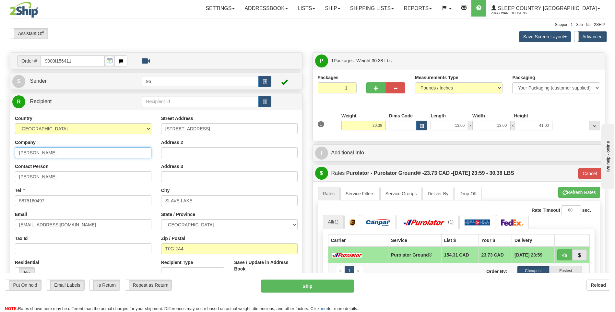
click at [74, 154] on input "[PERSON_NAME]" at bounding box center [83, 152] width 136 height 11
type input "C"
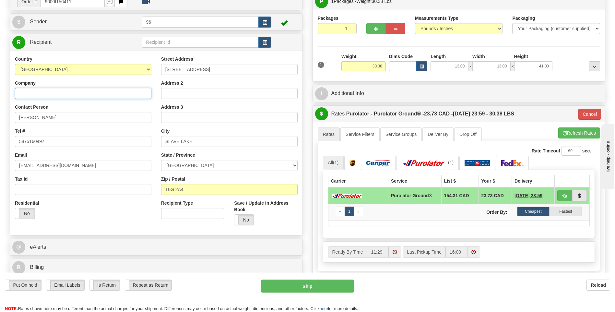
scroll to position [65, 0]
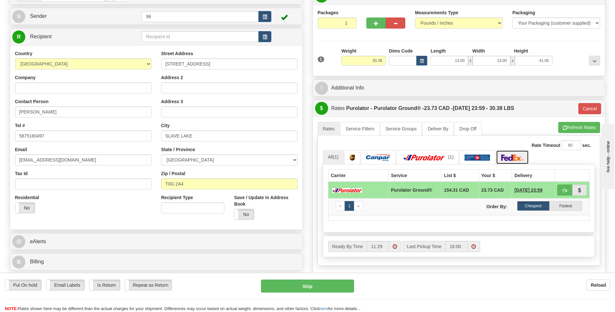
click at [507, 155] on img at bounding box center [512, 157] width 23 height 6
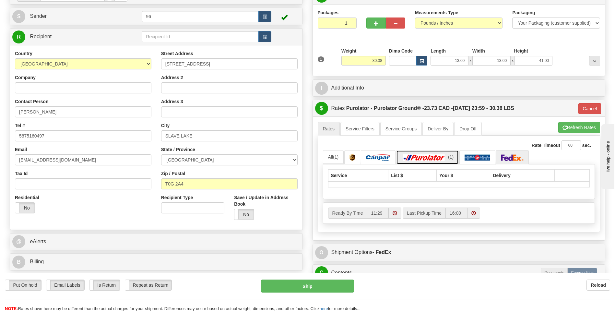
click at [431, 156] on img at bounding box center [423, 157] width 45 height 6
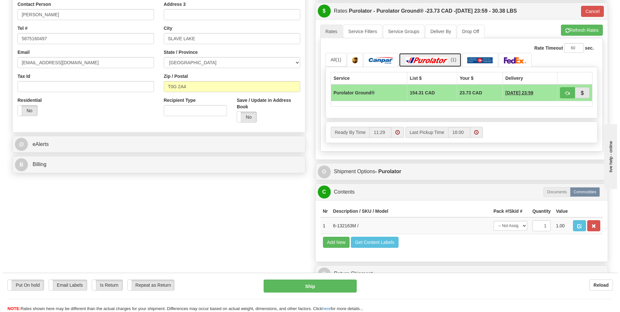
scroll to position [194, 0]
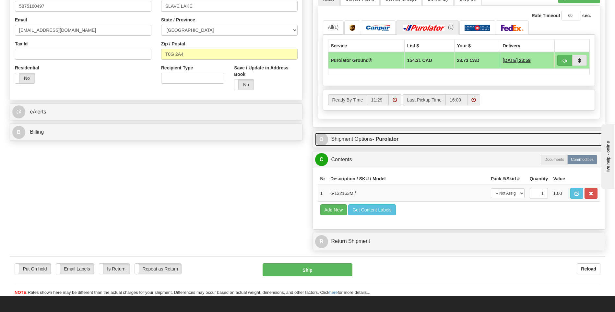
click at [390, 139] on strong "- Purolator" at bounding box center [385, 139] width 26 height 6
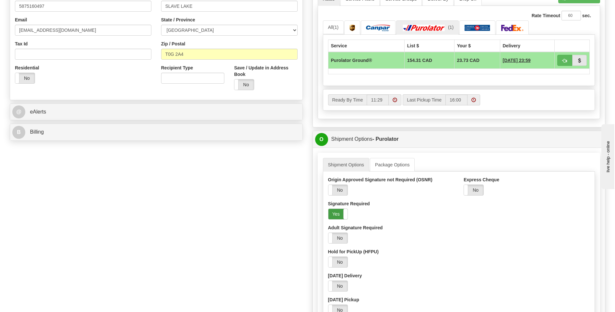
click at [336, 213] on label "Yes" at bounding box center [337, 214] width 19 height 10
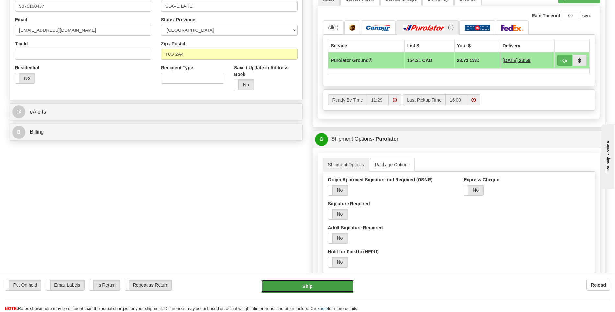
click at [301, 288] on button "Ship" at bounding box center [307, 285] width 93 height 13
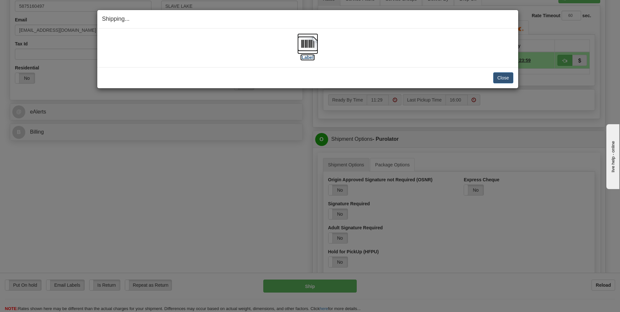
click at [308, 46] on img at bounding box center [307, 43] width 21 height 21
click at [504, 76] on button "Close" at bounding box center [503, 77] width 20 height 11
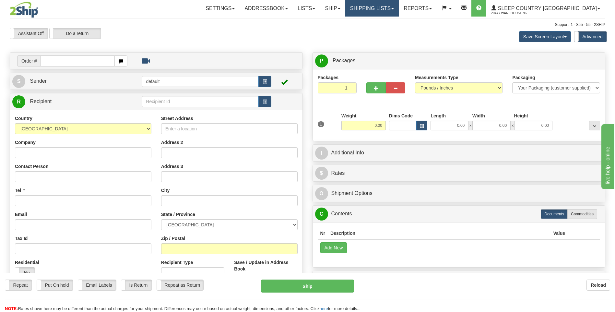
click at [399, 10] on link "Shipping lists" at bounding box center [371, 8] width 53 height 16
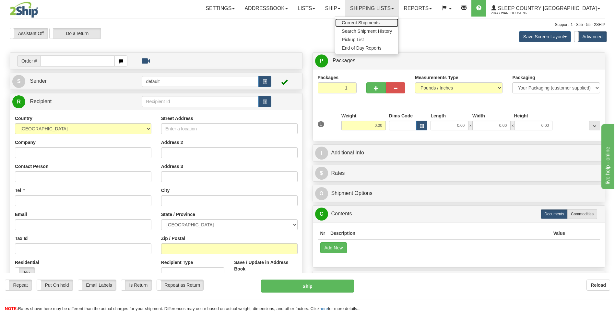
click at [380, 22] on span "Current Shipments" at bounding box center [361, 22] width 38 height 5
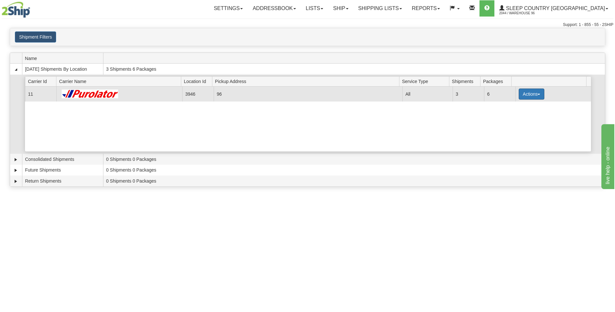
click at [532, 93] on button "Actions" at bounding box center [532, 93] width 26 height 11
click at [519, 107] on link "Details" at bounding box center [518, 106] width 52 height 8
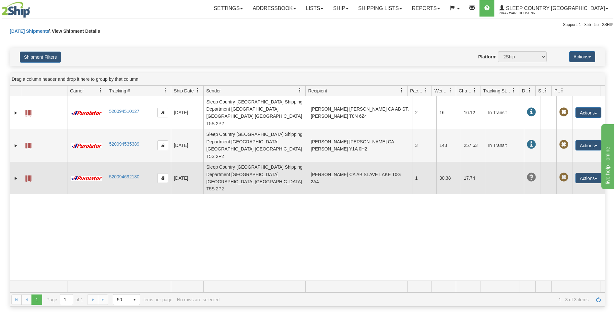
click at [527, 173] on span at bounding box center [531, 177] width 9 height 9
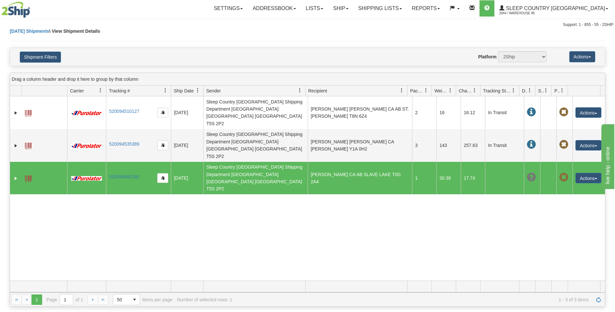
click at [527, 173] on span at bounding box center [531, 177] width 9 height 9
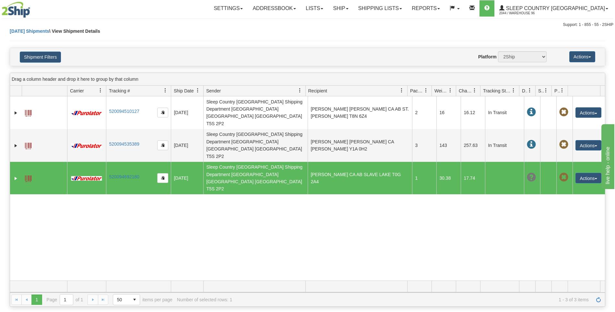
click at [527, 173] on span at bounding box center [531, 177] width 9 height 9
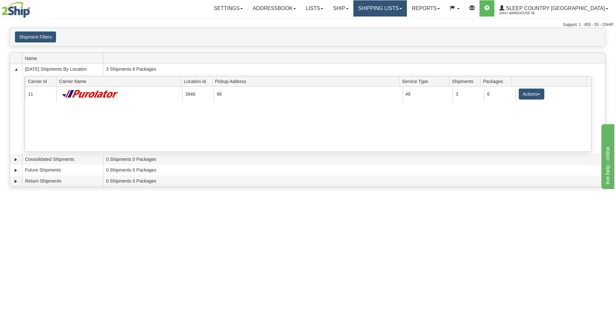
click at [405, 10] on link "Shipping lists" at bounding box center [379, 8] width 53 height 16
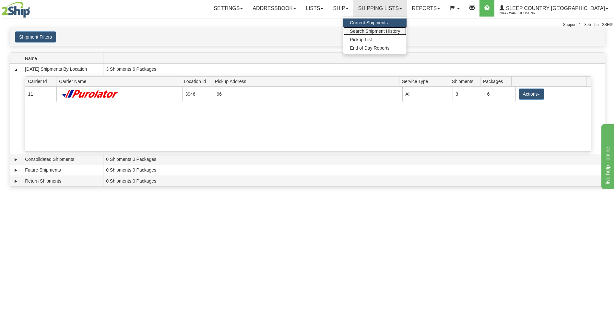
click at [400, 30] on span "Search Shipment History" at bounding box center [375, 31] width 50 height 5
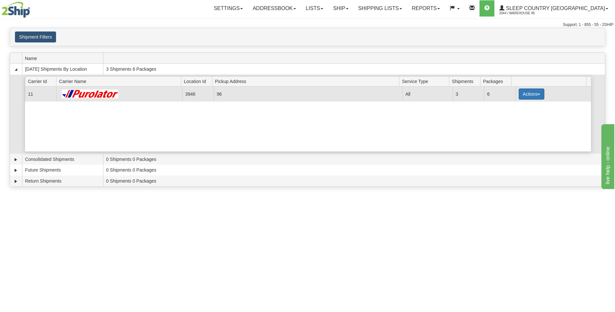
click at [534, 94] on button "Actions" at bounding box center [532, 93] width 26 height 11
click at [514, 107] on span "Details" at bounding box center [508, 106] width 18 height 5
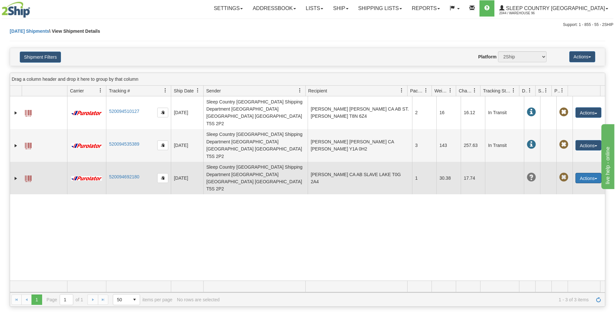
click at [592, 173] on button "Actions" at bounding box center [588, 178] width 26 height 10
click at [571, 211] on link "Delete" at bounding box center [575, 215] width 52 height 8
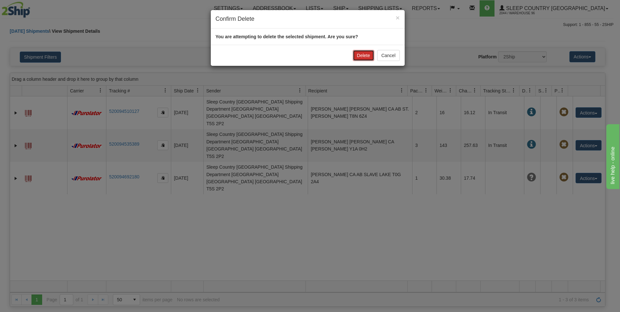
click at [363, 54] on button "Delete" at bounding box center [363, 55] width 21 height 11
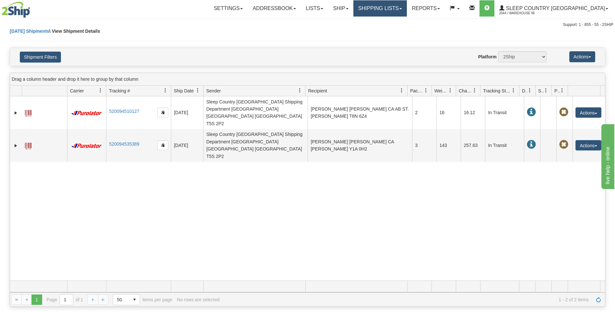
click at [405, 9] on link "Shipping lists" at bounding box center [379, 8] width 53 height 16
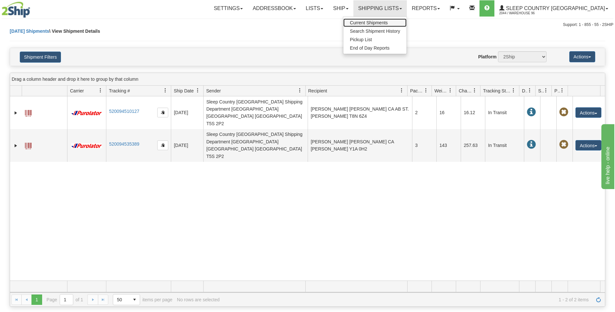
click at [388, 21] on span "Current Shipments" at bounding box center [369, 22] width 38 height 5
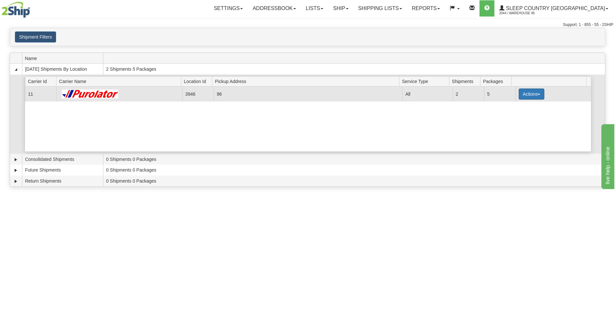
click at [530, 95] on button "Actions" at bounding box center [532, 93] width 26 height 11
click at [518, 124] on link "Pickup" at bounding box center [518, 123] width 52 height 8
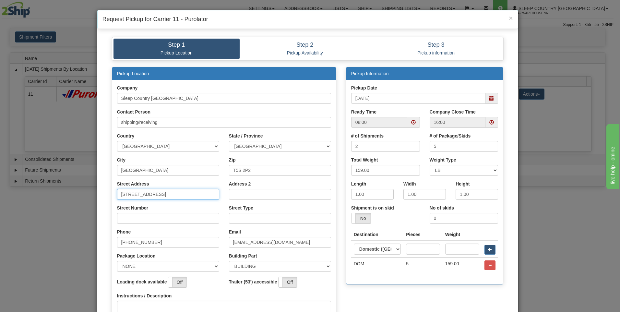
click at [182, 191] on input "[STREET_ADDRESS]" at bounding box center [168, 194] width 102 height 11
type input "18137"
type input "111"
click at [260, 219] on input "ave`" at bounding box center [280, 218] width 102 height 11
type input "ave"
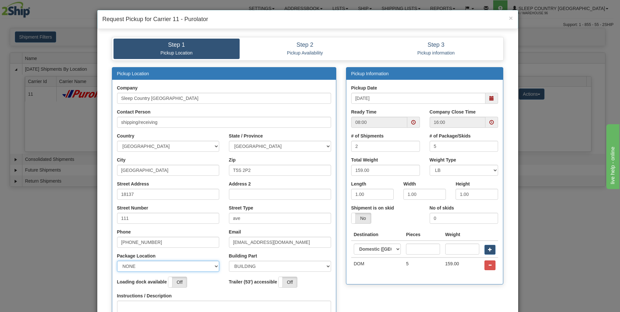
click at [214, 266] on select "NONE FRONT REAR SIDE" at bounding box center [168, 266] width 102 height 11
select select "2"
click at [117, 261] on select "NONE FRONT REAR SIDE" at bounding box center [168, 266] width 102 height 11
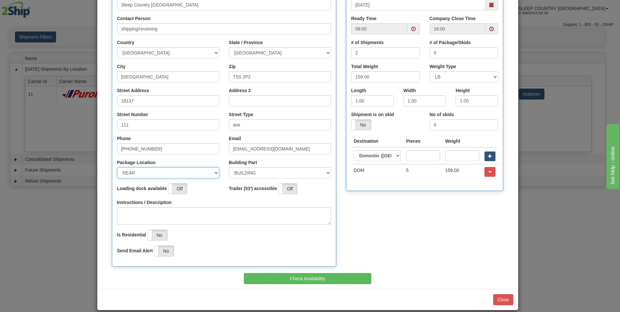
scroll to position [97, 0]
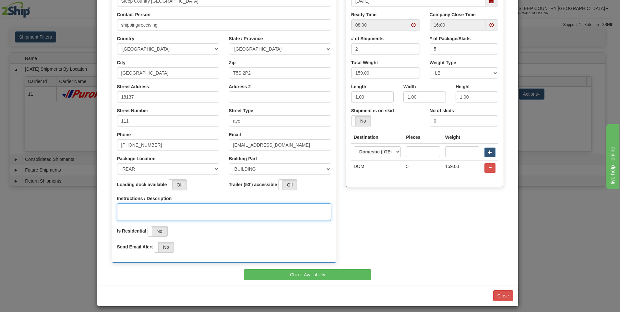
click at [133, 213] on textarea "Instructions / Description" at bounding box center [224, 212] width 214 height 18
click at [411, 24] on span at bounding box center [413, 25] width 5 height 5
type textarea "pick up at rear of building"
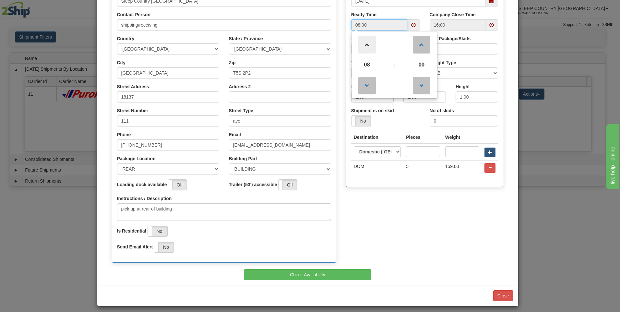
click at [362, 44] on span at bounding box center [367, 45] width 18 height 18
click at [363, 44] on span at bounding box center [367, 45] width 18 height 18
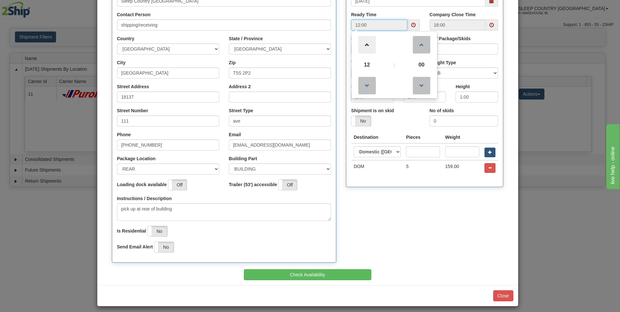
type input "13:00"
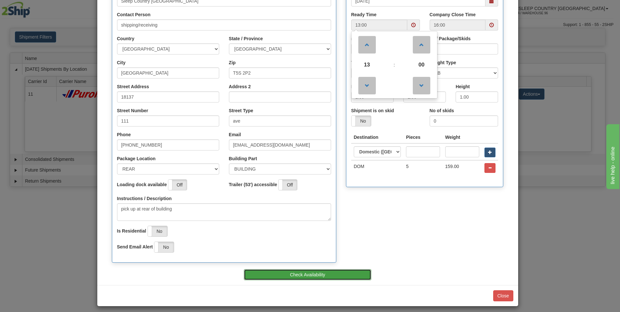
click at [340, 276] on button "Check Availability" at bounding box center [307, 274] width 127 height 11
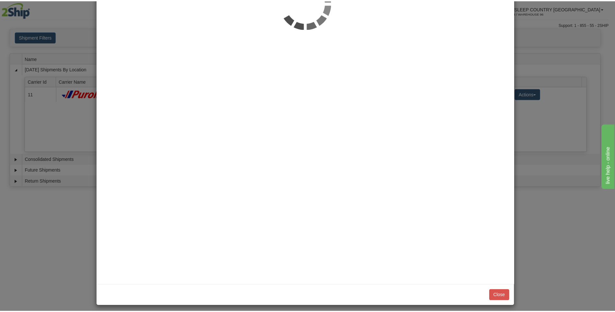
scroll to position [0, 0]
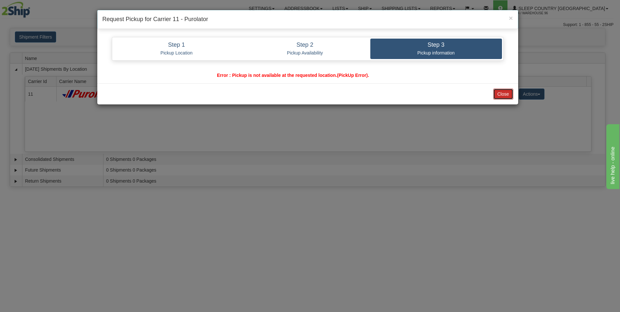
click at [504, 95] on button "Close" at bounding box center [503, 93] width 20 height 11
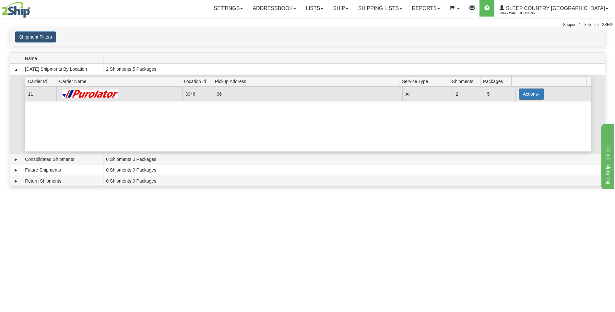
click at [528, 93] on button "Actions" at bounding box center [532, 93] width 26 height 11
click at [530, 92] on button "Actions" at bounding box center [532, 93] width 26 height 11
click at [532, 91] on button "Actions" at bounding box center [532, 93] width 26 height 11
click at [520, 105] on link "Details" at bounding box center [518, 106] width 52 height 8
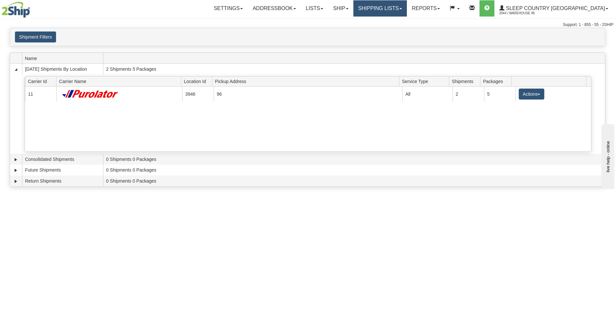
click at [402, 7] on link "Shipping lists" at bounding box center [379, 8] width 53 height 16
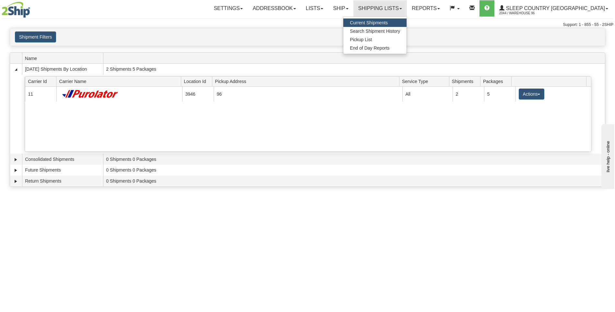
click at [388, 23] on span "Current Shipments" at bounding box center [369, 22] width 38 height 5
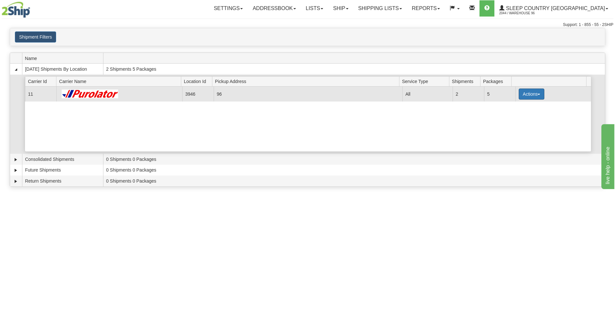
click at [533, 94] on button "Actions" at bounding box center [532, 93] width 26 height 11
click at [516, 123] on span "Pickup" at bounding box center [507, 123] width 17 height 5
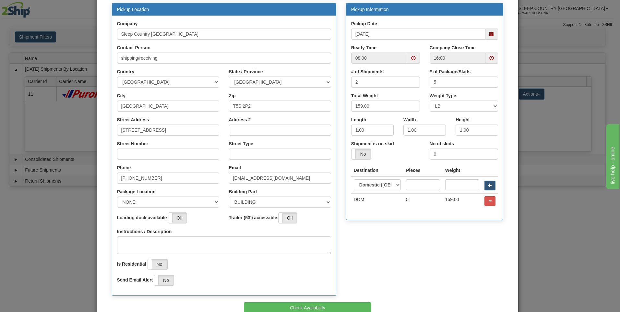
scroll to position [65, 0]
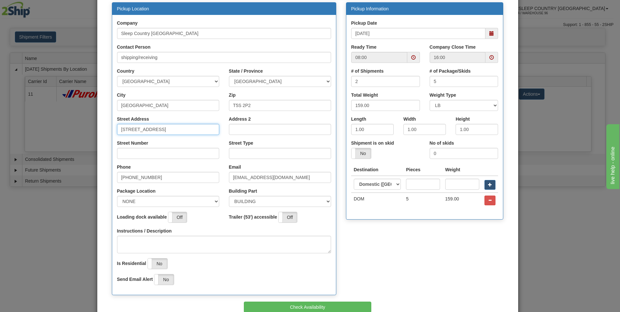
click at [182, 131] on input "18137 111th Avenue NW" at bounding box center [168, 129] width 102 height 11
type input "18137"
type input "111"
type input "ave"
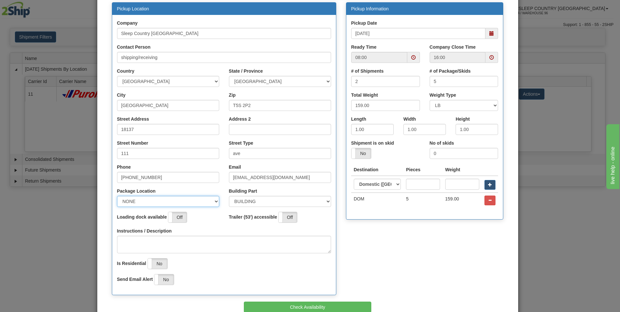
click at [214, 199] on select "NONE FRONT REAR SIDE" at bounding box center [168, 201] width 102 height 11
select select "2"
click at [117, 196] on select "NONE FRONT REAR SIDE" at bounding box center [168, 201] width 102 height 11
click at [139, 250] on textarea "Instructions / Description" at bounding box center [224, 245] width 214 height 18
type textarea "pick up at rear of building"
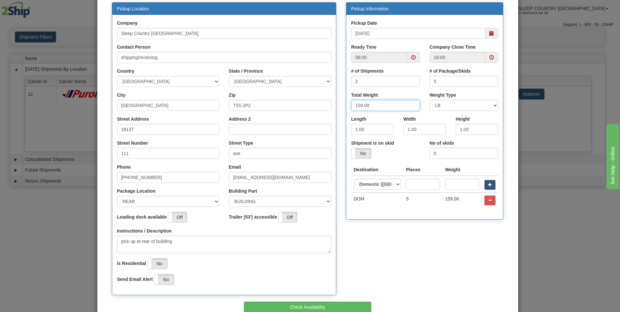
click at [376, 106] on input "159.00" at bounding box center [385, 105] width 69 height 11
type input "149"
click at [461, 201] on td "159.00" at bounding box center [462, 200] width 40 height 15
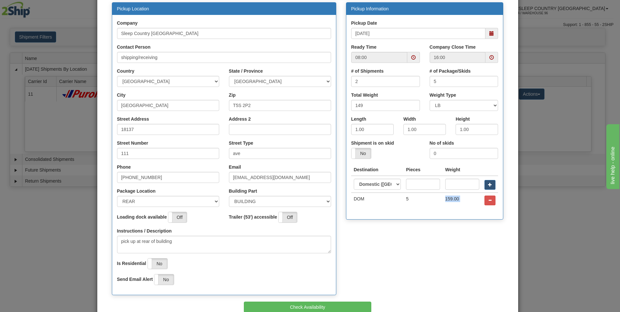
click at [461, 201] on td "159.00" at bounding box center [462, 200] width 40 height 15
drag, startPoint x: 461, startPoint y: 201, endPoint x: 447, endPoint y: 200, distance: 14.7
click at [447, 200] on td "159.00" at bounding box center [462, 200] width 40 height 15
click at [446, 199] on td "159.00" at bounding box center [462, 200] width 40 height 15
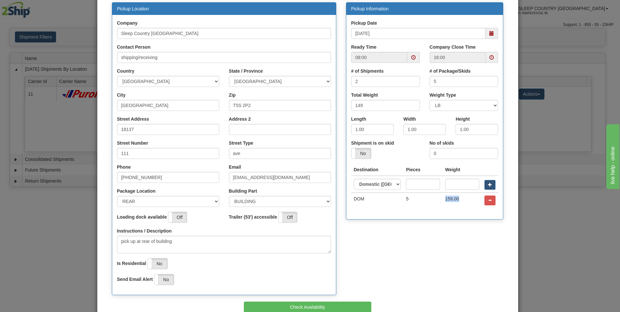
click at [446, 199] on td "159.00" at bounding box center [462, 200] width 40 height 15
drag, startPoint x: 446, startPoint y: 199, endPoint x: 468, endPoint y: 210, distance: 24.9
click at [468, 210] on div "Destination Pieces Weight DOM" at bounding box center [424, 189] width 157 height 51
click at [445, 202] on td "159.00" at bounding box center [462, 200] width 40 height 15
click at [489, 200] on span "button" at bounding box center [490, 200] width 4 height 4
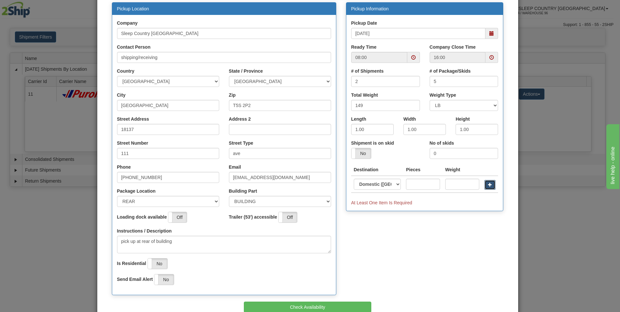
click at [488, 186] on span "button" at bounding box center [490, 184] width 4 height 4
click at [411, 57] on span at bounding box center [413, 57] width 5 height 5
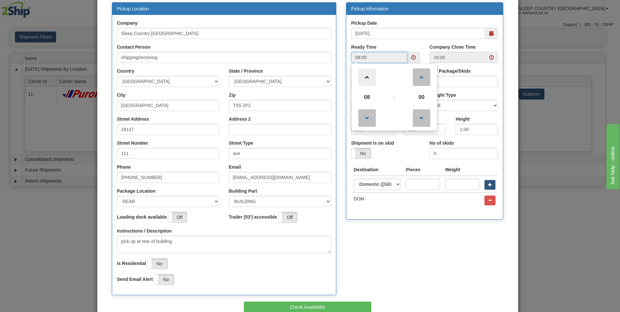
click at [365, 75] on span at bounding box center [367, 77] width 18 height 18
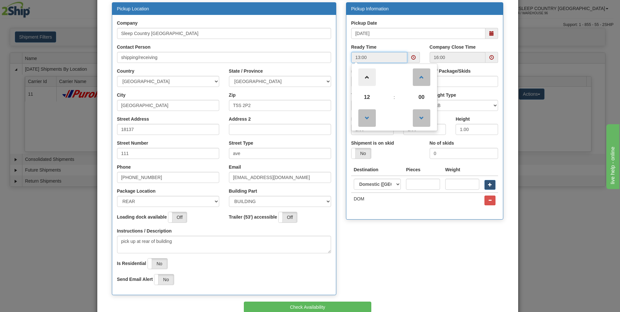
click at [365, 75] on span at bounding box center [367, 77] width 18 height 18
type input "14:00"
click at [315, 304] on button "Check Availability" at bounding box center [307, 306] width 127 height 11
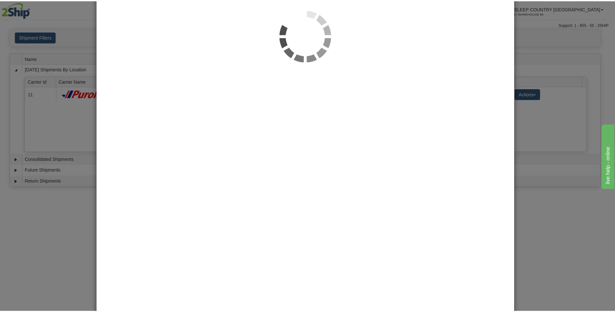
scroll to position [0, 0]
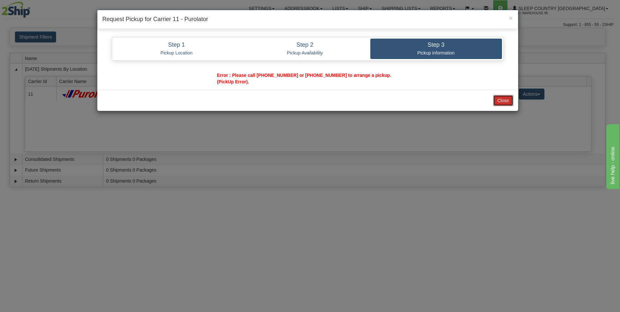
click at [510, 101] on button "Close" at bounding box center [503, 100] width 20 height 11
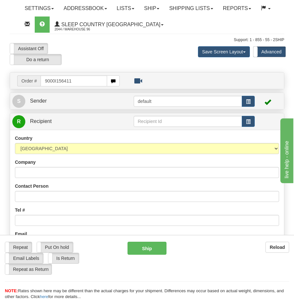
type input "9000I156411"
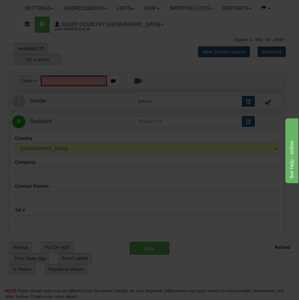
scroll to position [443, 0]
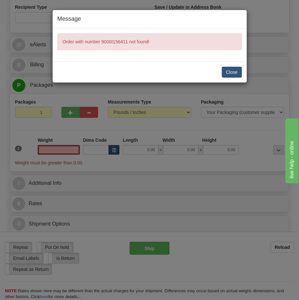
type input "0.00"
click at [233, 74] on button "Close" at bounding box center [231, 72] width 20 height 11
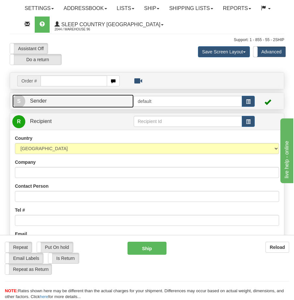
click at [71, 103] on link "S Sender" at bounding box center [72, 101] width 121 height 13
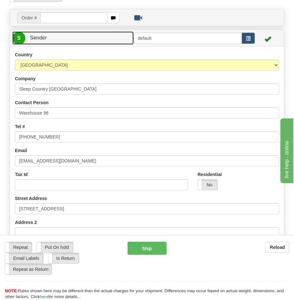
scroll to position [65, 0]
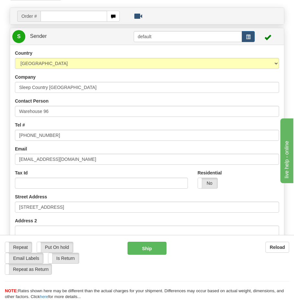
click at [102, 105] on div "Contact Person Warehouse 96" at bounding box center [147, 107] width 264 height 19
click at [54, 15] on input "text" at bounding box center [74, 16] width 66 height 11
click at [54, 18] on input "text" at bounding box center [74, 16] width 66 height 11
click at [73, 14] on input "text" at bounding box center [74, 16] width 66 height 11
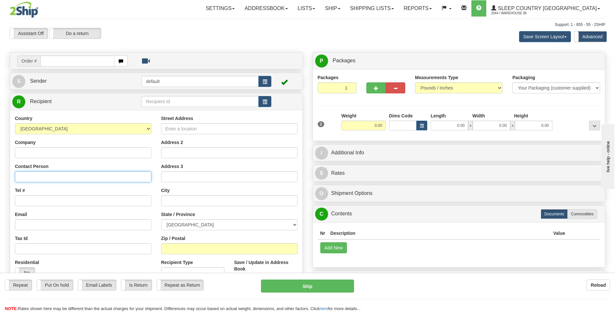
click at [27, 177] on input "Contact Person" at bounding box center [83, 176] width 136 height 11
click at [49, 59] on input "text" at bounding box center [78, 60] width 74 height 11
type input "9000I156411"
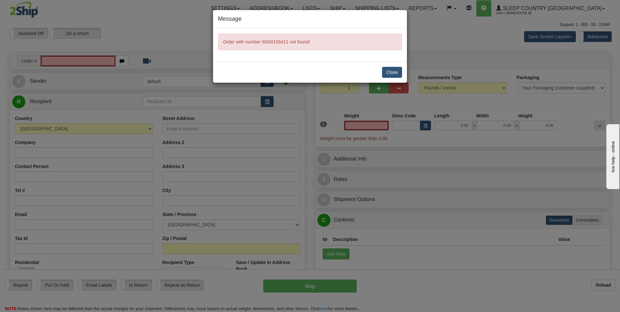
type input "0.00"
click at [293, 69] on button "Close" at bounding box center [392, 72] width 20 height 11
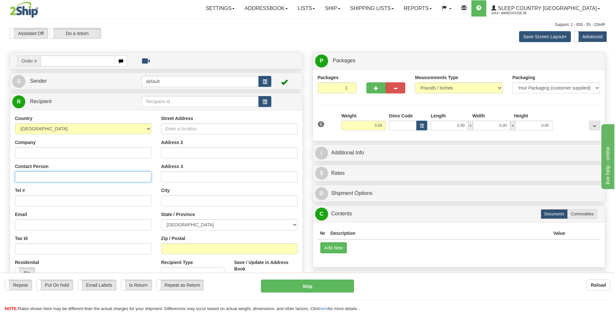
click at [37, 177] on input "Contact Person" at bounding box center [83, 176] width 136 height 11
type input "CARSON CARDINAL"
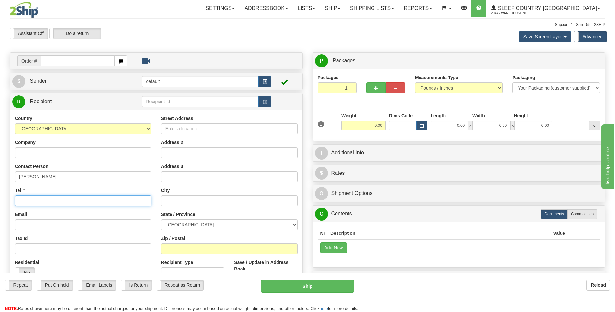
click at [23, 198] on input "Tel #" at bounding box center [83, 200] width 136 height 11
type input "587-516-0497"
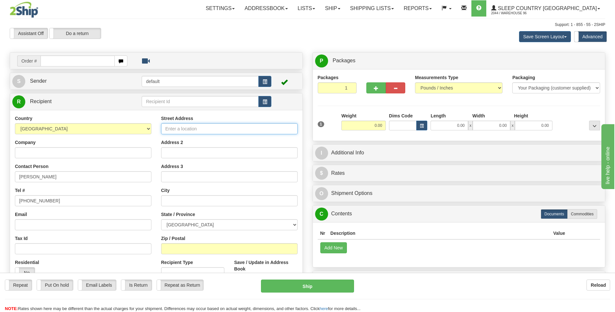
click at [171, 130] on input "Street Address" at bounding box center [229, 128] width 136 height 11
type input "509 2A AVE SW"
click at [175, 248] on input "Zip / Postal" at bounding box center [229, 248] width 136 height 11
type input "T0G 2A4"
type input "SLAVE LAKE"
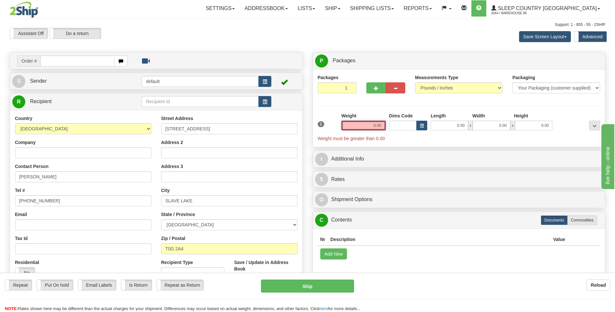
click at [382, 123] on input "0.00" at bounding box center [363, 126] width 44 height 10
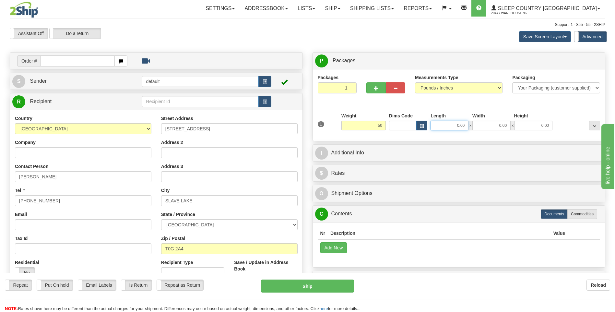
type input "50.00"
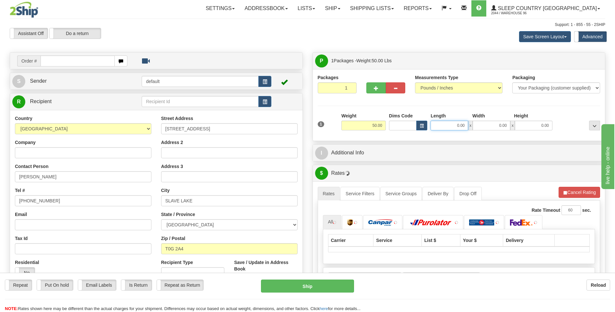
click at [465, 127] on input "0.00" at bounding box center [449, 126] width 38 height 10
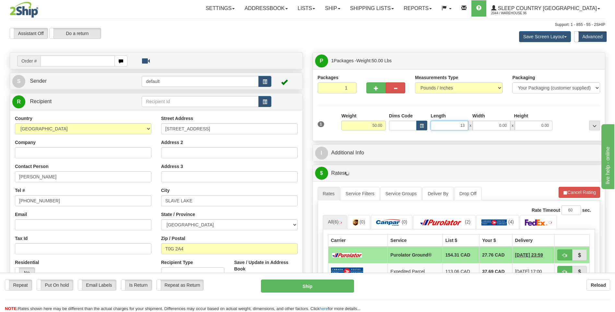
type input "13.00"
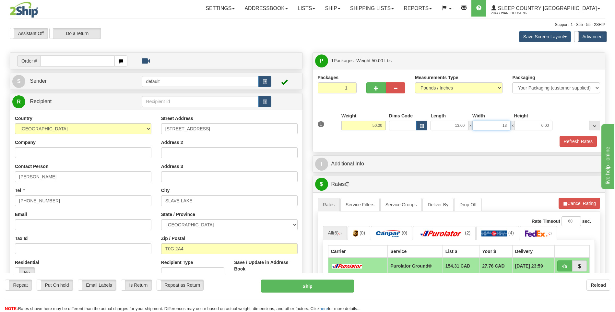
type input "13.00"
type input "41.00"
click at [575, 143] on button "Refresh Rates" at bounding box center [577, 141] width 37 height 11
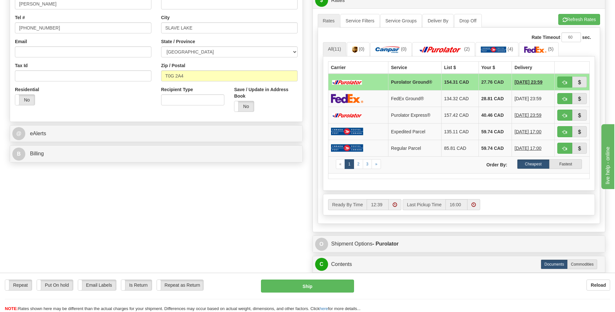
scroll to position [194, 0]
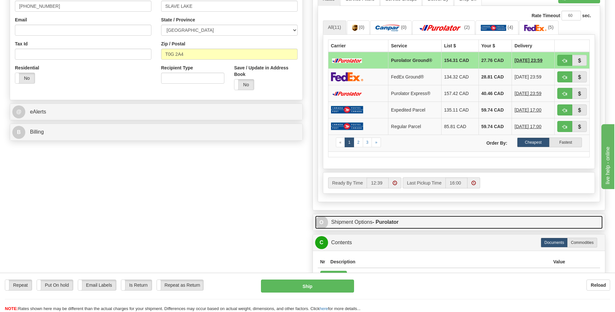
click at [390, 221] on strong "- Purolator" at bounding box center [385, 222] width 26 height 6
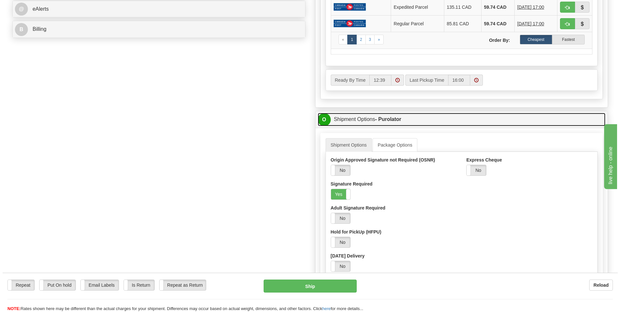
scroll to position [324, 0]
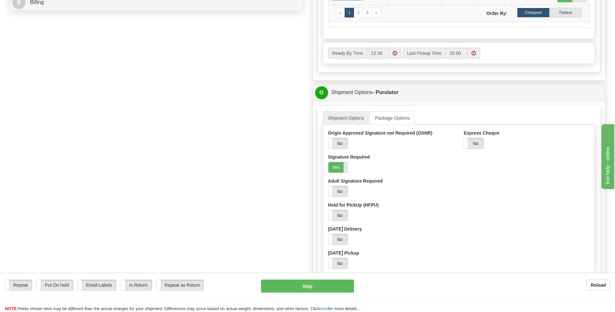
click at [340, 165] on label "Yes" at bounding box center [337, 167] width 19 height 10
click at [304, 285] on button "Ship" at bounding box center [307, 285] width 93 height 13
type input "260"
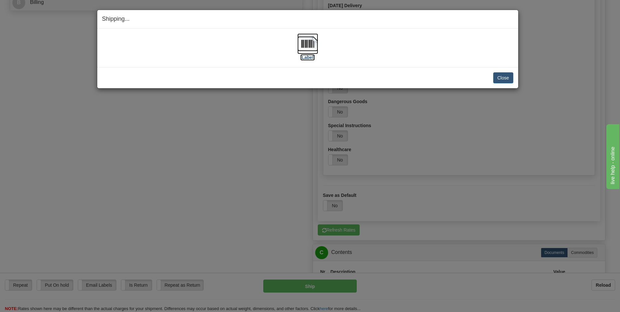
click at [312, 41] on img at bounding box center [307, 43] width 21 height 21
click at [498, 77] on button "Close" at bounding box center [503, 77] width 20 height 11
click at [504, 75] on button "Close" at bounding box center [503, 77] width 20 height 11
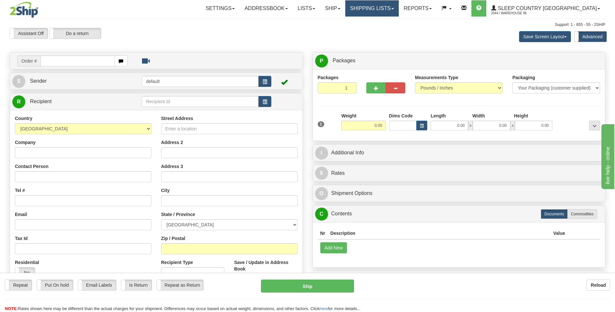
click at [397, 7] on link "Shipping lists" at bounding box center [371, 8] width 53 height 16
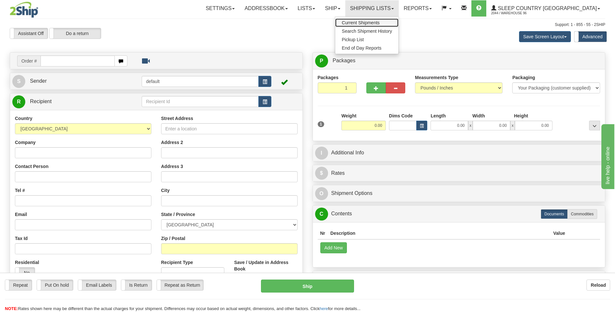
click at [380, 20] on span "Current Shipments" at bounding box center [361, 22] width 38 height 5
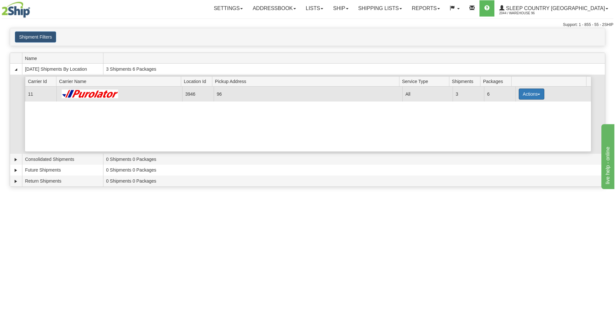
click at [537, 94] on span "button" at bounding box center [538, 94] width 3 height 1
click at [518, 105] on link "Details" at bounding box center [518, 106] width 52 height 8
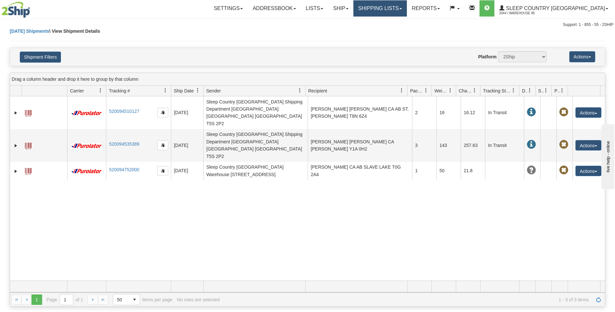
click at [407, 6] on link "Shipping lists" at bounding box center [379, 8] width 53 height 16
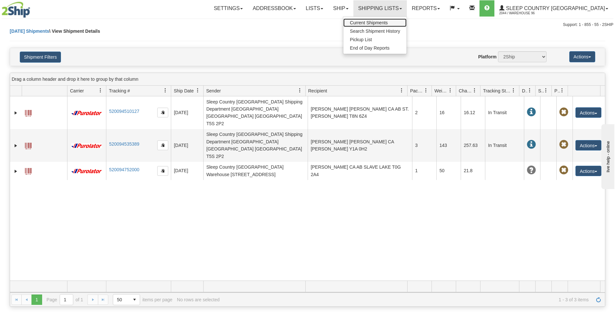
click at [388, 22] on span "Current Shipments" at bounding box center [369, 22] width 38 height 5
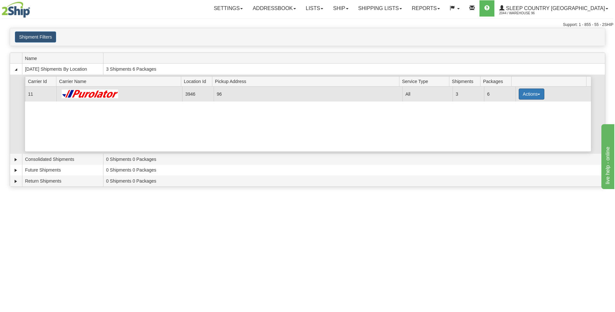
click at [532, 94] on button "Actions" at bounding box center [532, 93] width 26 height 11
click at [516, 123] on span "Pickup" at bounding box center [507, 123] width 17 height 5
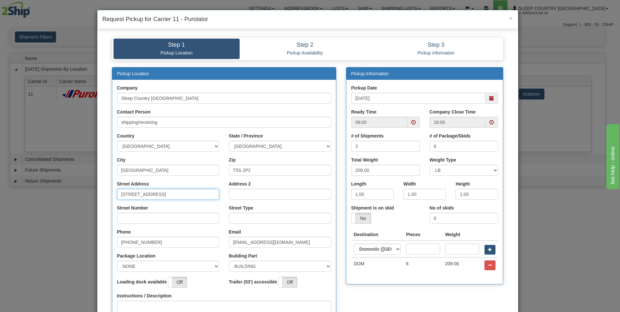
click at [176, 196] on input "18137 111th Avenue NW" at bounding box center [168, 194] width 102 height 11
type input "18137"
type input "111"
type input "AVE"
click at [214, 267] on select "NONE FRONT REAR SIDE" at bounding box center [168, 266] width 102 height 11
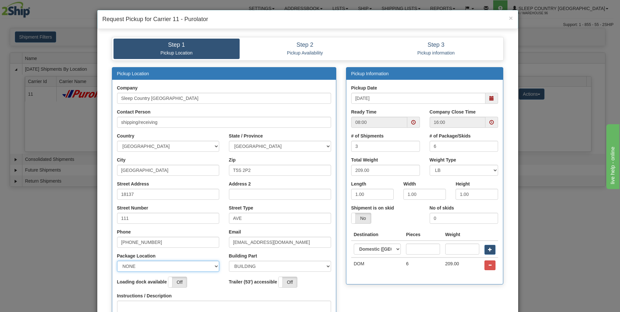
select select "2"
click at [117, 261] on select "NONE FRONT REAR SIDE" at bounding box center [168, 266] width 102 height 11
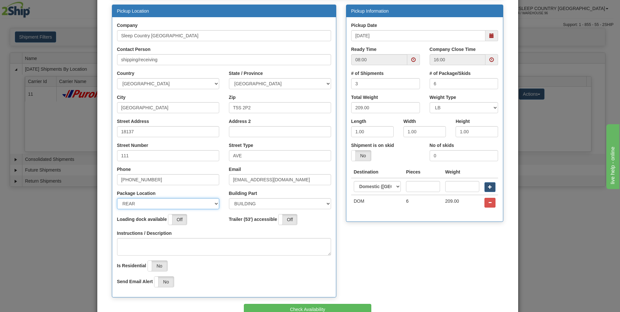
scroll to position [65, 0]
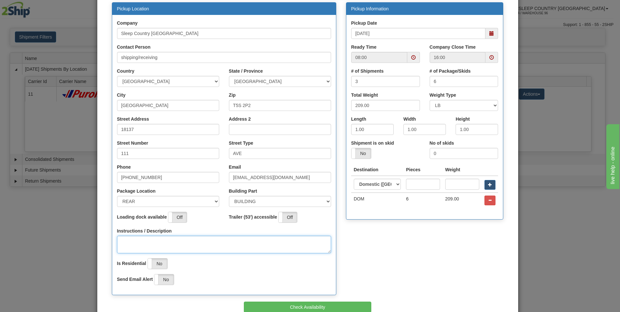
click at [131, 240] on textarea "Instructions / Description" at bounding box center [224, 245] width 214 height 18
click at [411, 57] on span at bounding box center [413, 57] width 5 height 5
type textarea "PICK UP AT REAR OF BUILDING"
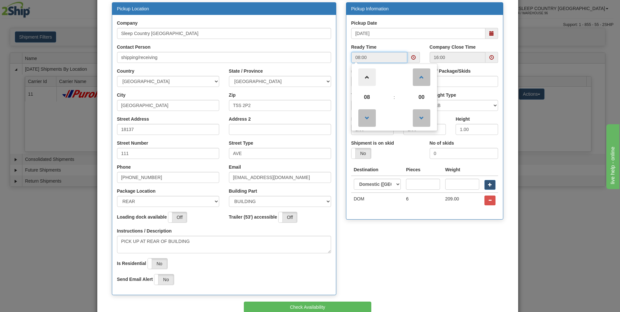
click at [361, 77] on span at bounding box center [367, 77] width 18 height 18
click at [362, 77] on span at bounding box center [367, 77] width 18 height 18
click at [364, 77] on span at bounding box center [367, 77] width 18 height 18
click at [364, 76] on span at bounding box center [367, 77] width 18 height 18
type input "12:00"
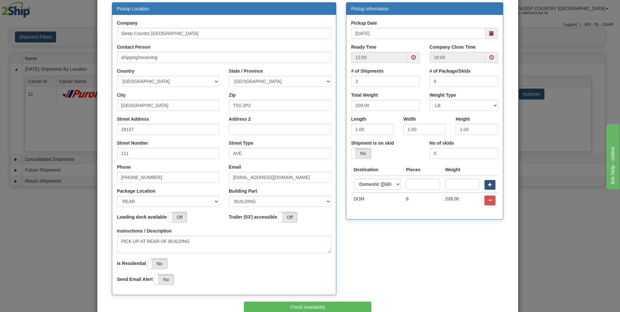
click at [405, 235] on div "Pickup Location Company Sleep Country Canada Contact Person shipping/receiving …" at bounding box center [307, 152] width 401 height 300
click at [328, 307] on button "Check Availability" at bounding box center [307, 306] width 127 height 11
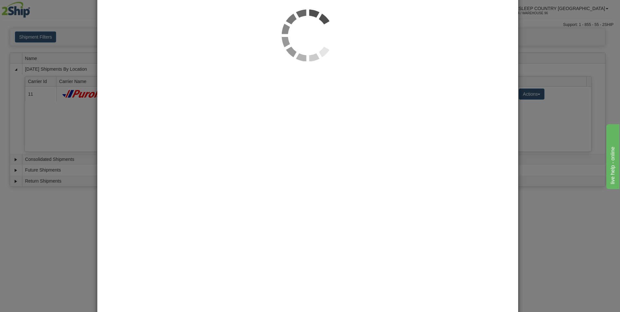
scroll to position [0, 0]
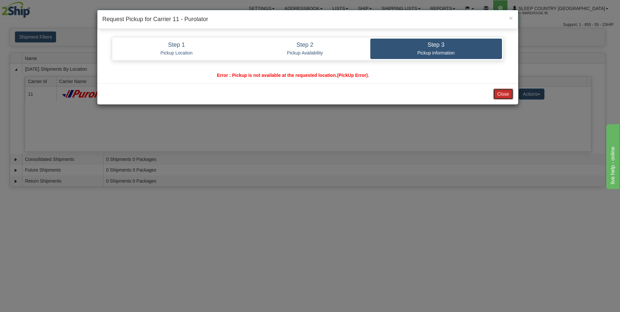
click at [503, 93] on button "Close" at bounding box center [503, 93] width 20 height 11
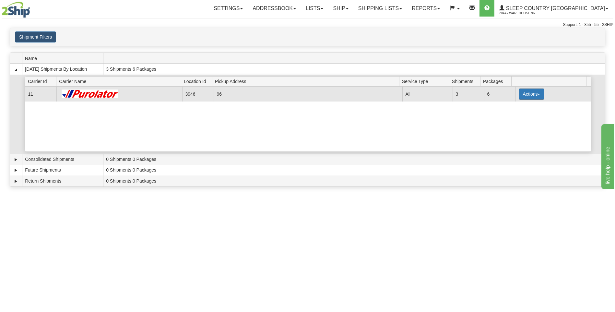
click at [524, 92] on button "Actions" at bounding box center [532, 93] width 26 height 11
click at [519, 123] on link "Pickup" at bounding box center [518, 123] width 52 height 8
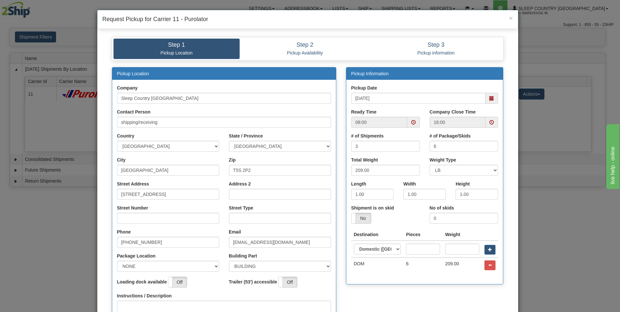
click at [491, 98] on span at bounding box center [491, 98] width 5 height 5
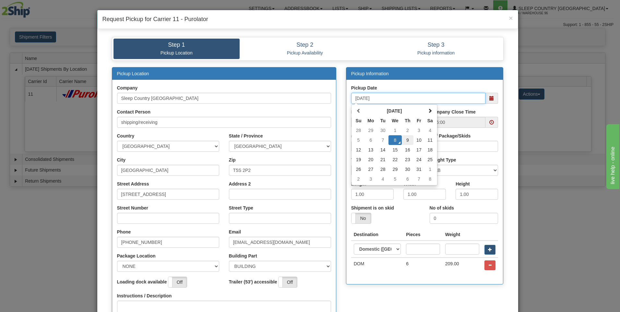
click at [404, 139] on td "9" at bounding box center [408, 140] width 12 height 10
type input "10/09/2025"
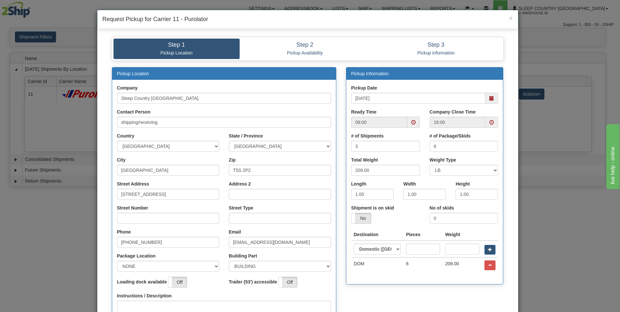
click at [411, 122] on span at bounding box center [413, 122] width 5 height 5
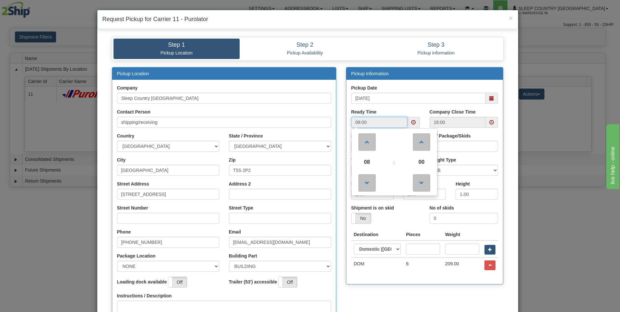
click at [411, 122] on span at bounding box center [413, 122] width 5 height 5
click at [365, 140] on span at bounding box center [367, 142] width 18 height 18
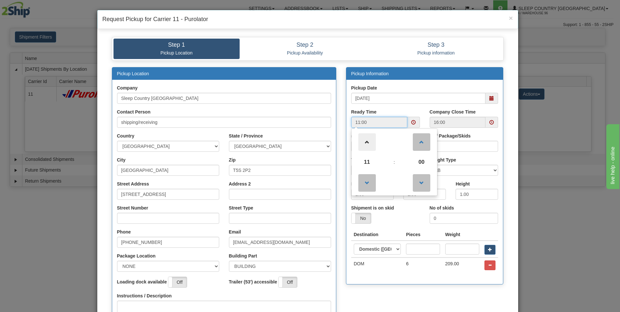
click at [365, 141] on span at bounding box center [367, 142] width 18 height 18
type input "12:00"
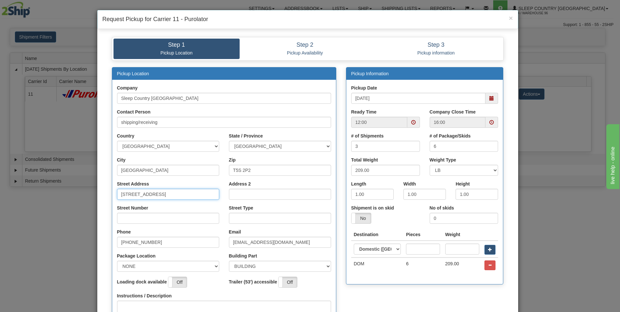
click at [175, 194] on input "18137 111th Avenue NW" at bounding box center [168, 194] width 102 height 11
type input "18137"
type input "111"
type input "AVE"
click at [215, 267] on select "NONE FRONT REAR SIDE" at bounding box center [168, 266] width 102 height 11
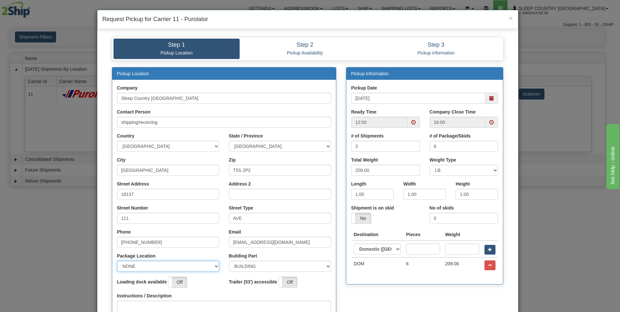
select select "2"
click at [117, 261] on select "NONE FRONT REAR SIDE" at bounding box center [168, 266] width 102 height 11
click at [145, 306] on textarea "Instructions / Description" at bounding box center [224, 309] width 214 height 18
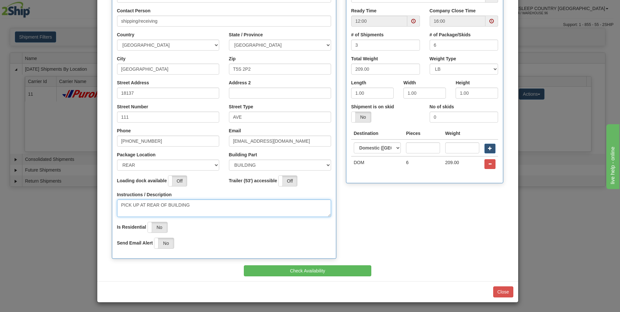
scroll to position [101, 0]
type textarea "PICK UP AT REAR OF BUILDING"
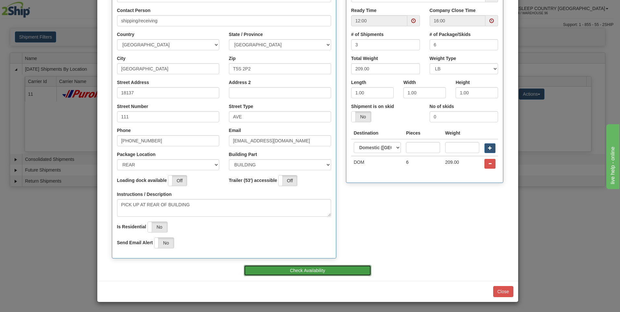
click at [320, 269] on button "Check Availability" at bounding box center [307, 270] width 127 height 11
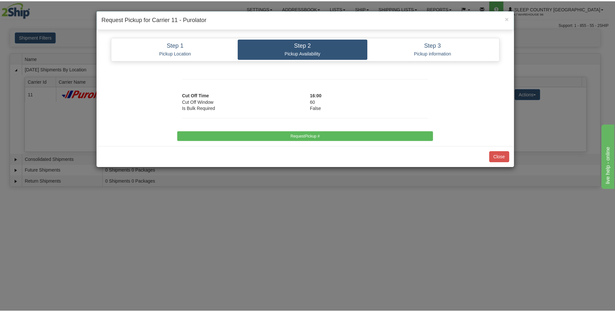
scroll to position [0, 0]
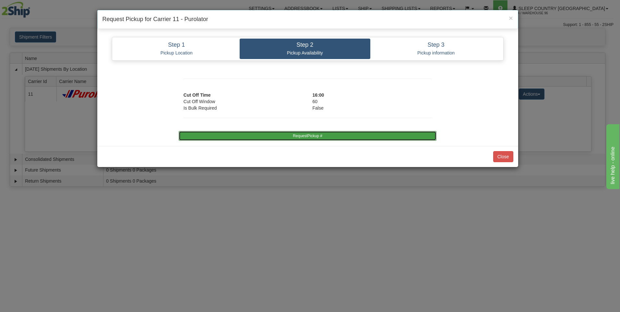
click at [342, 135] on button "RequestPickup #" at bounding box center [308, 136] width 258 height 10
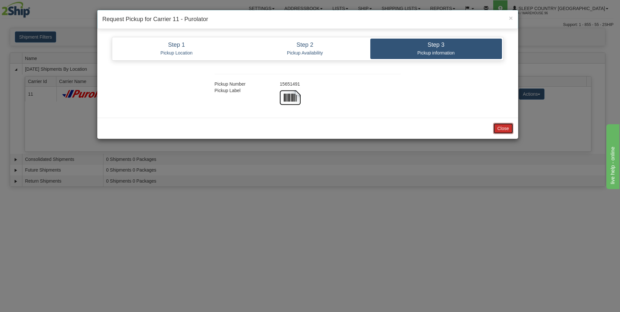
click at [505, 129] on button "Close" at bounding box center [503, 128] width 20 height 11
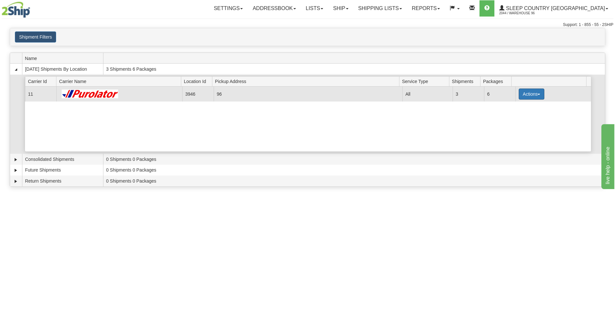
drag, startPoint x: 532, startPoint y: 89, endPoint x: 531, endPoint y: 93, distance: 4.2
click at [532, 93] on button "Actions" at bounding box center [532, 93] width 26 height 11
click at [515, 116] on link "Close" at bounding box center [518, 115] width 52 height 8
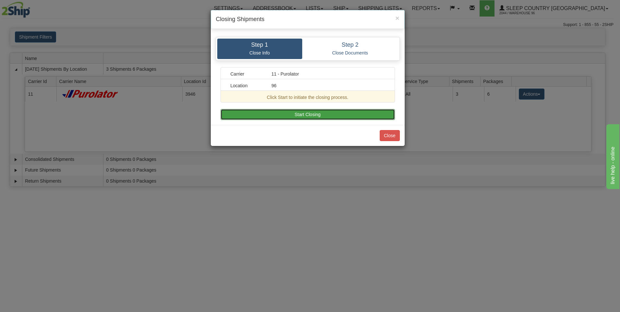
click at [328, 115] on button "Start Closing" at bounding box center [307, 114] width 174 height 11
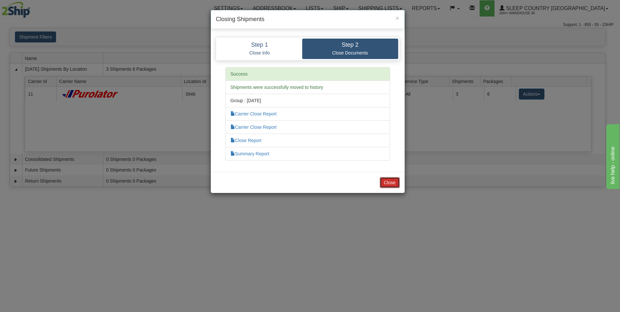
click at [393, 184] on button "Close" at bounding box center [390, 182] width 20 height 11
